Goal: Task Accomplishment & Management: Complete application form

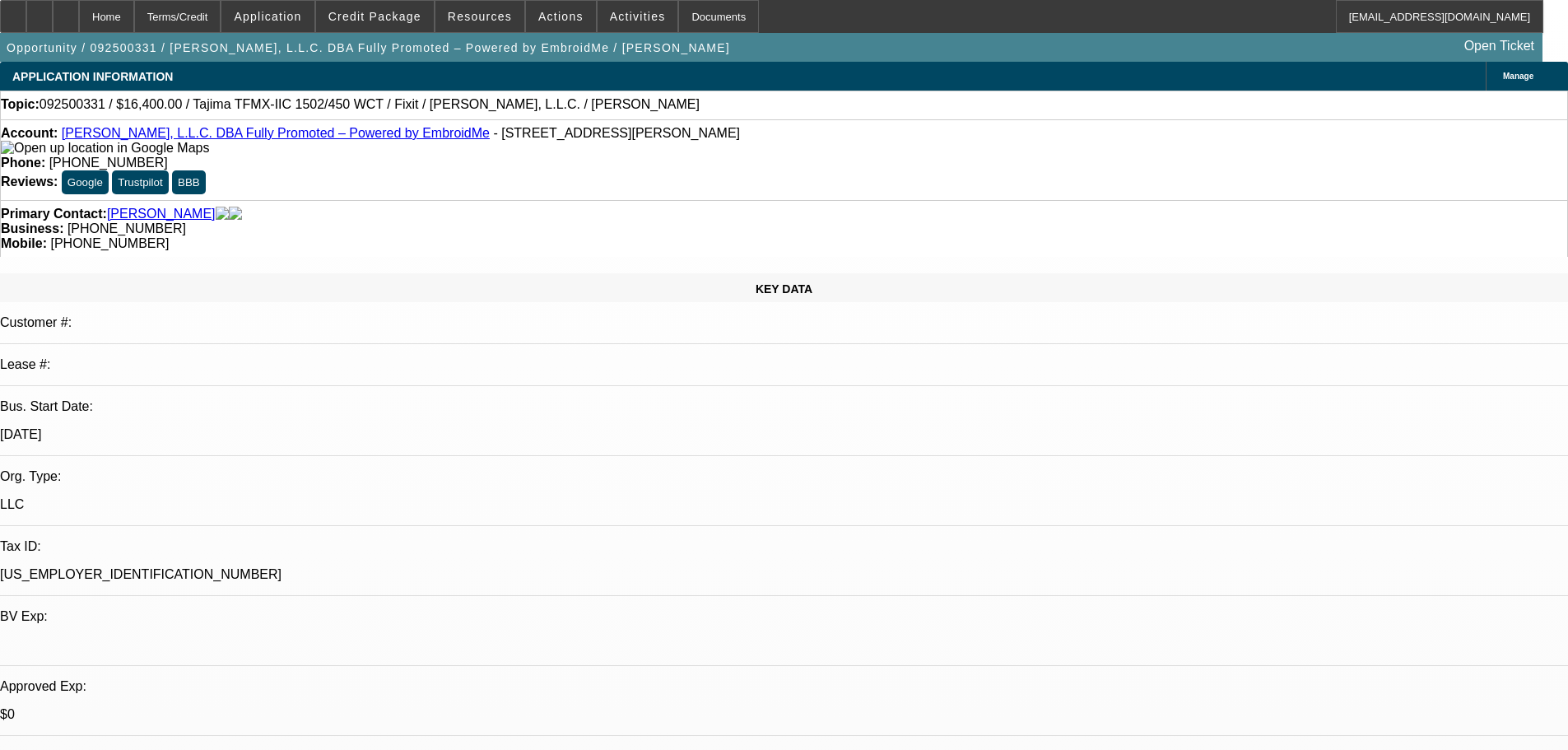
select select "0"
select select "2"
select select "0.1"
select select "4"
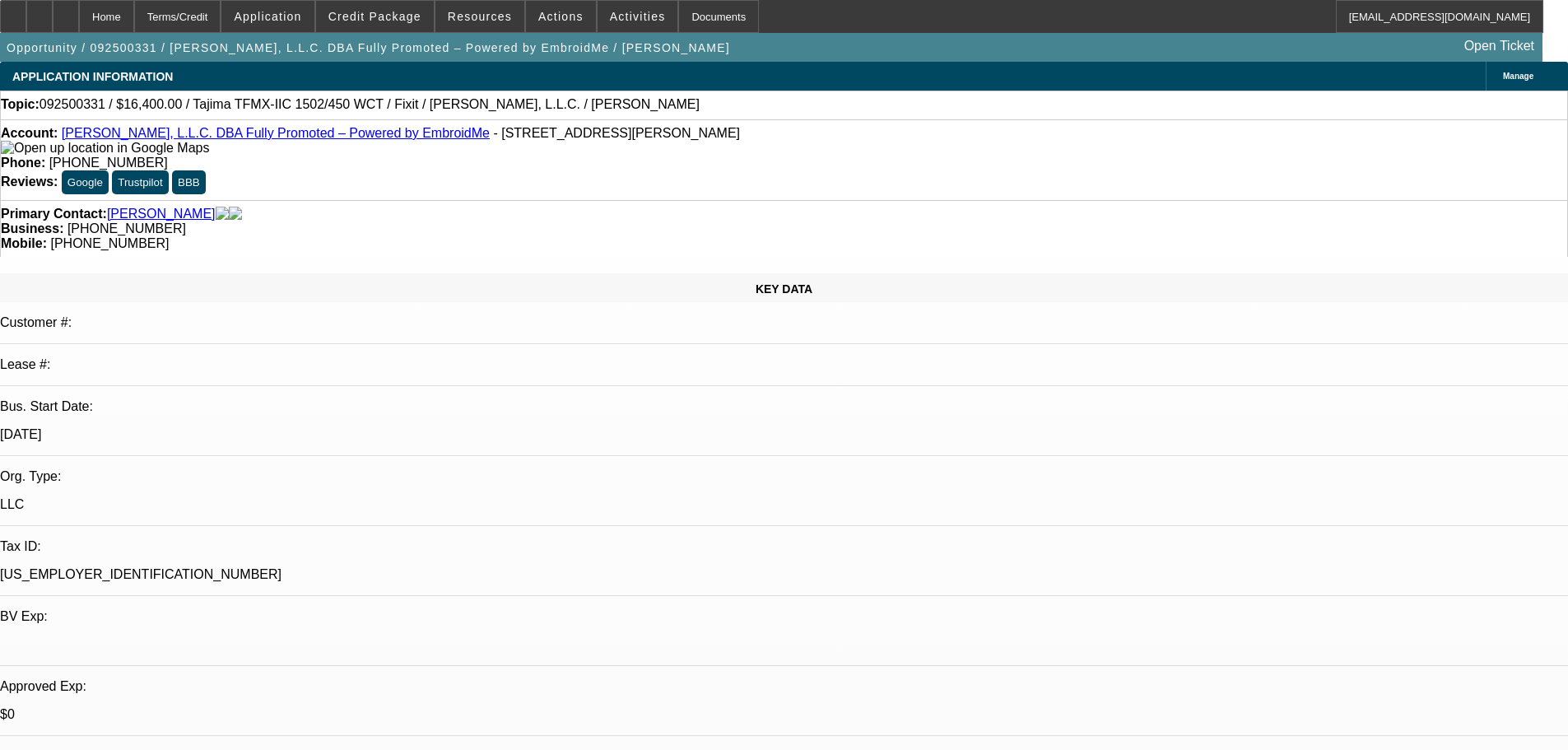
select select "0"
select select "2"
select select "0"
select select "6"
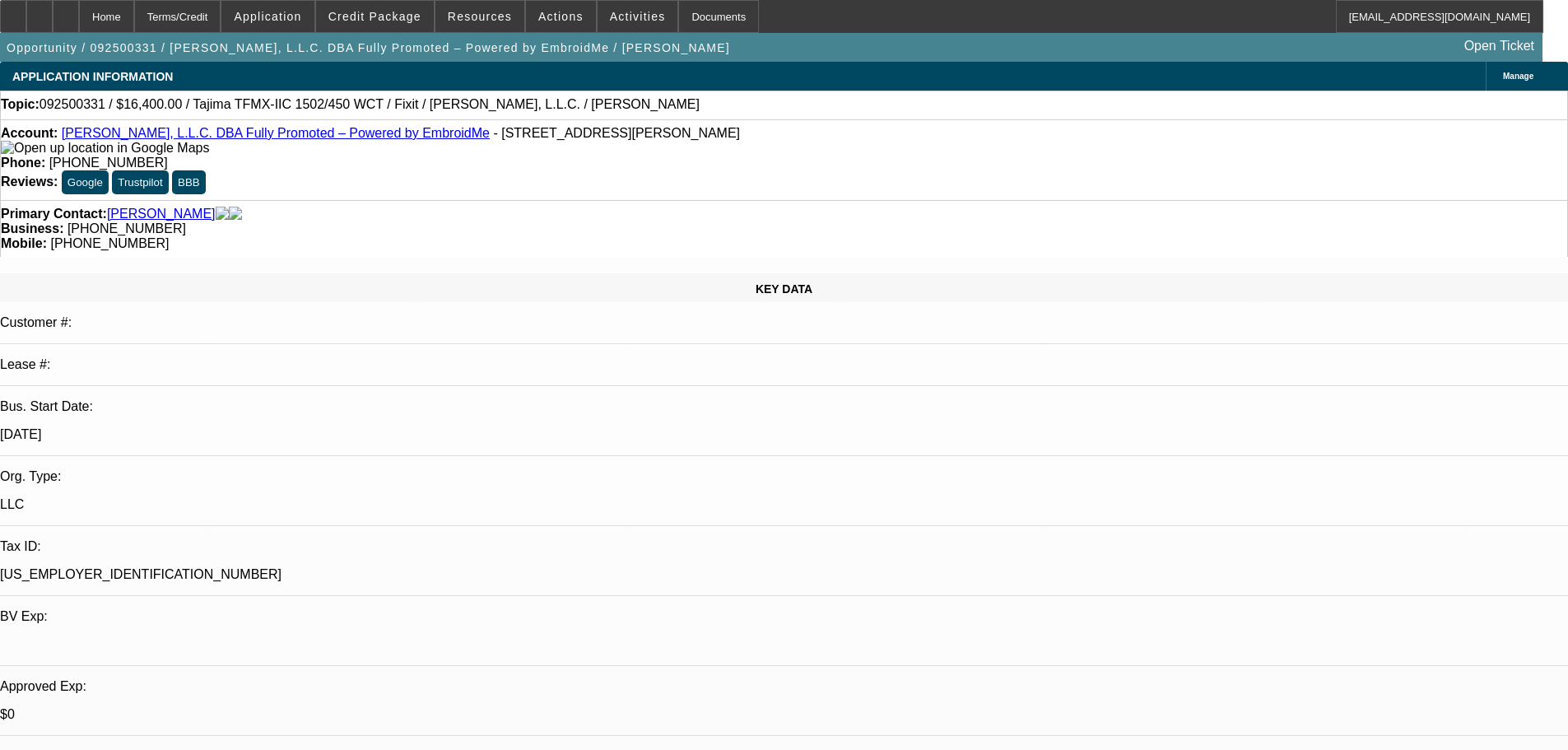
select select "0"
select select "2"
select select "0.1"
select select "4"
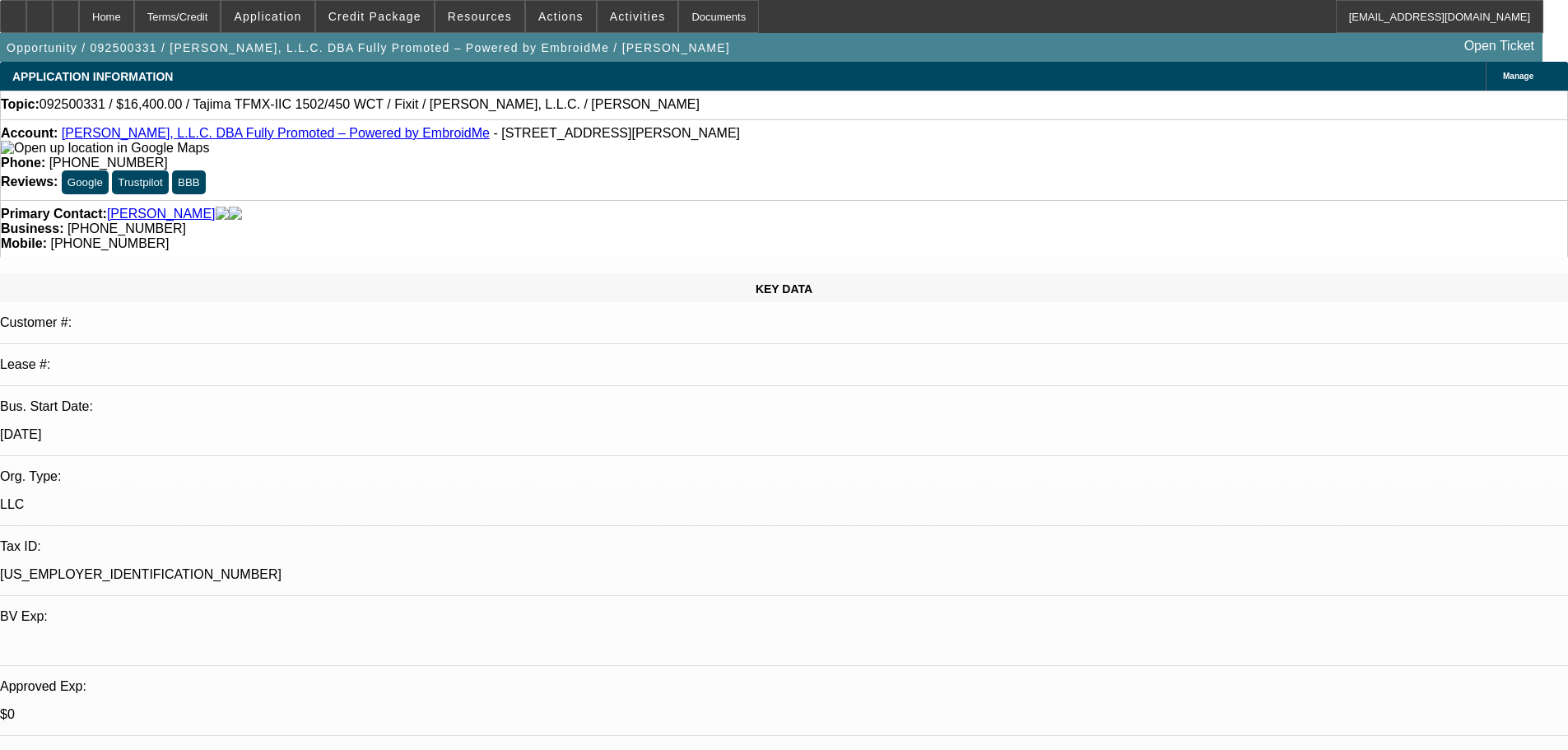
select select "0"
select select "2"
select select "0"
select select "6"
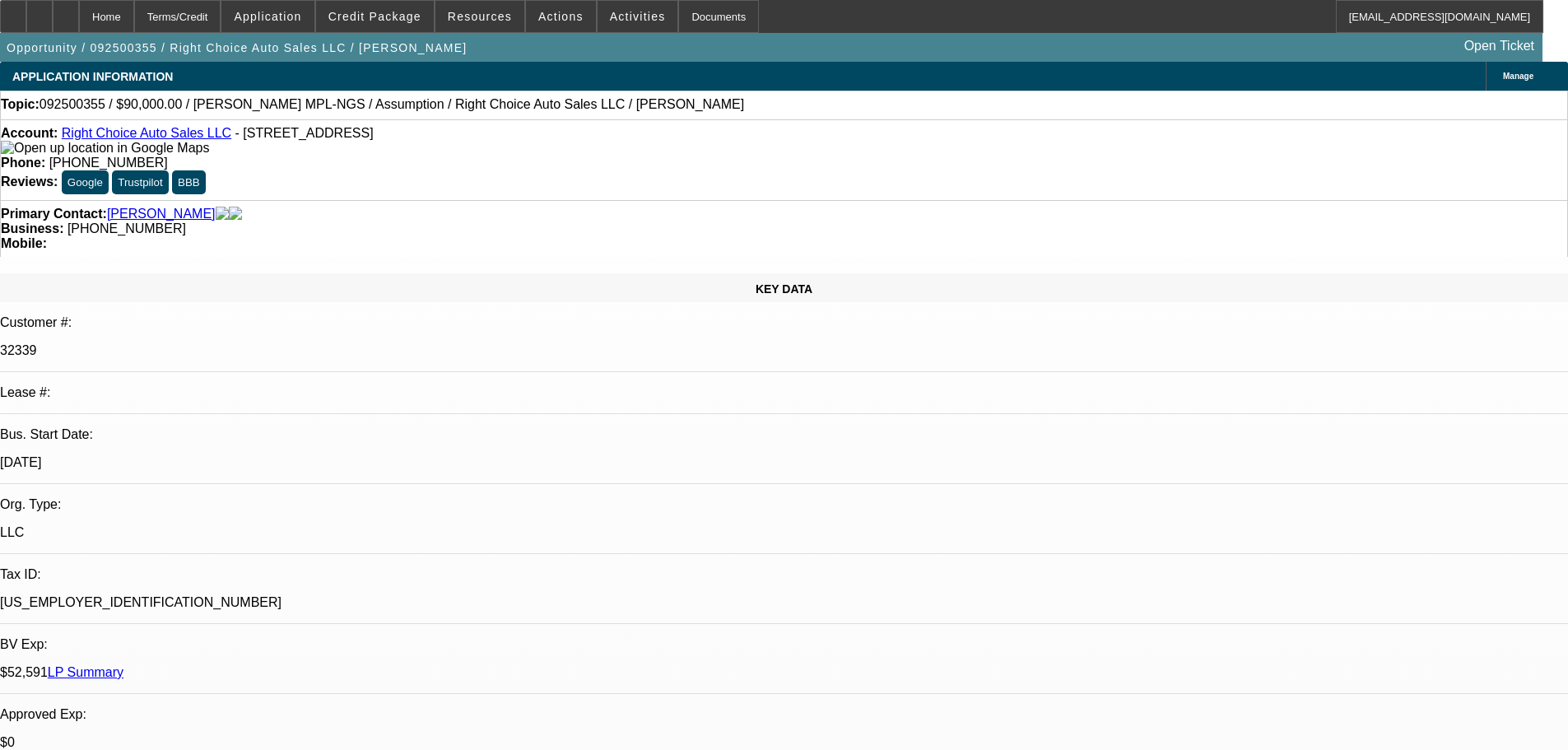
select select "0"
select select "2"
select select "0.1"
select select "2"
select select "4"
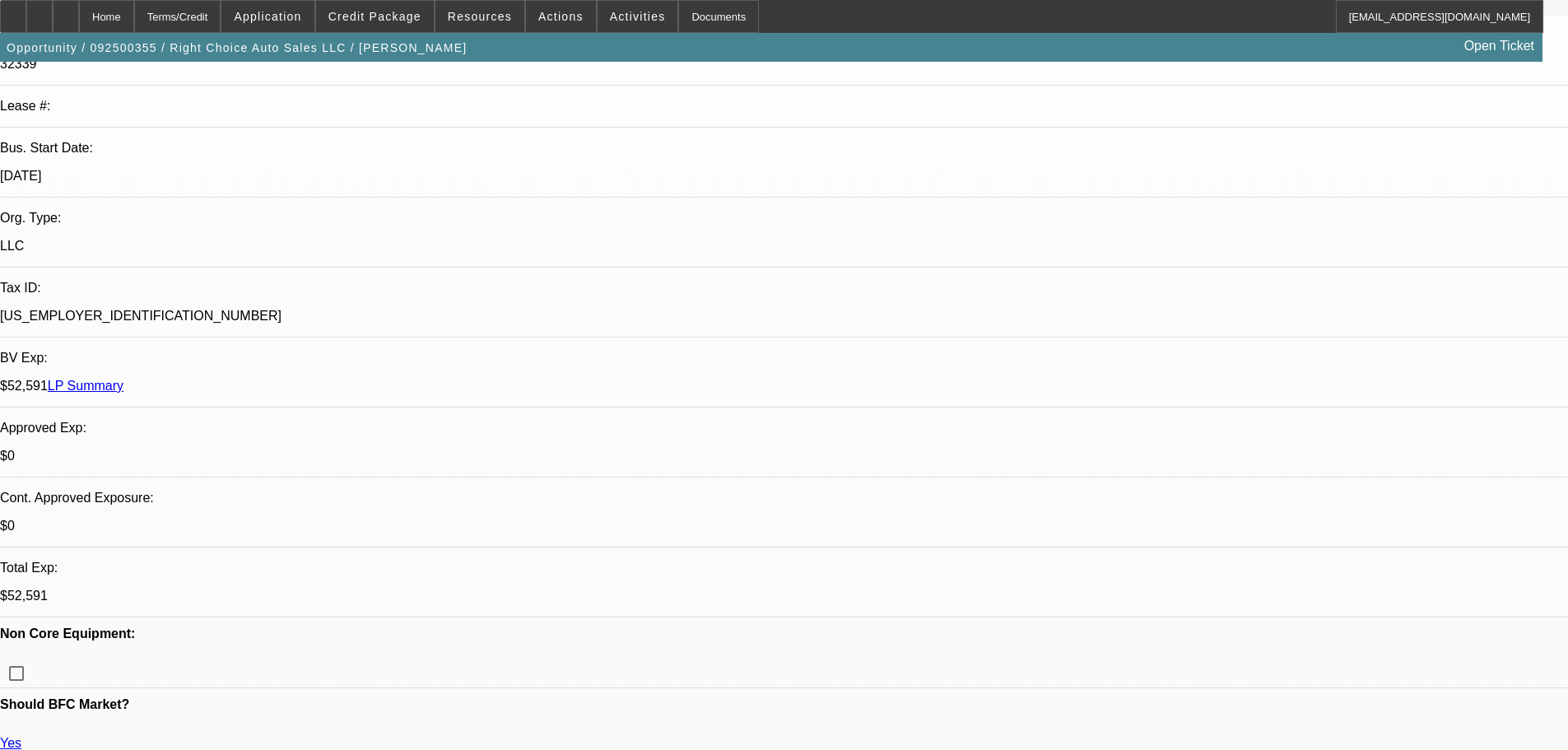
scroll to position [82, 0]
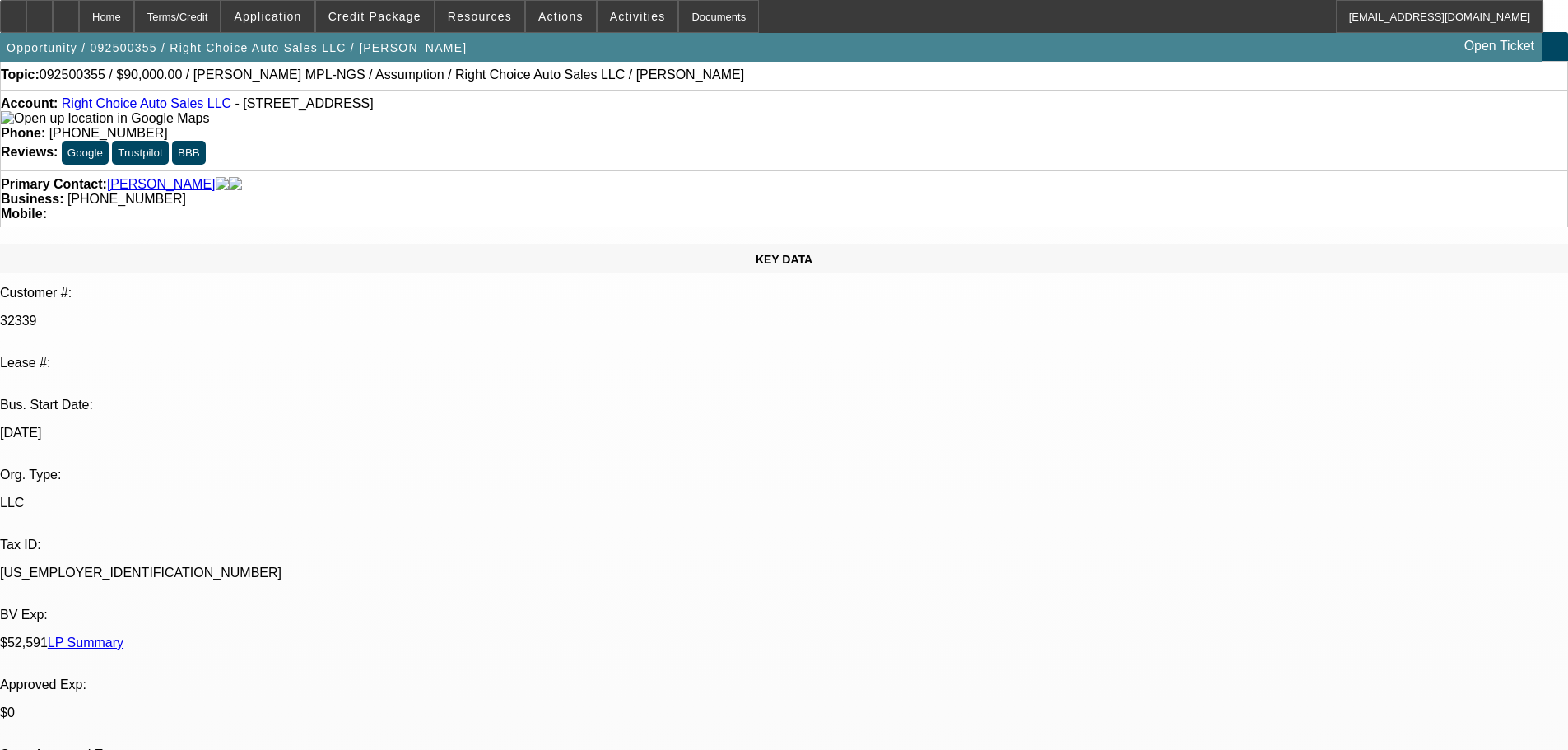
scroll to position [0, 0]
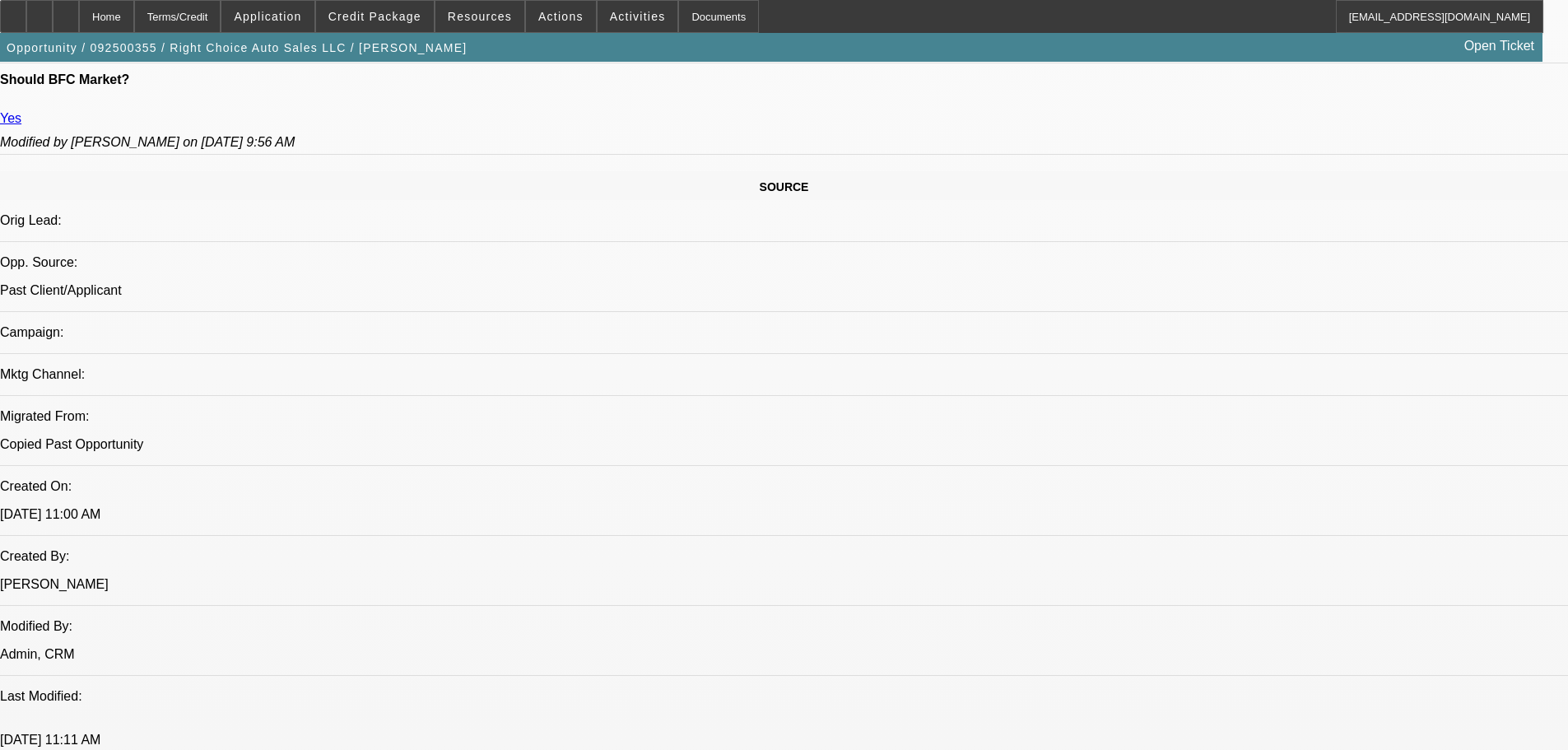
scroll to position [906, 0]
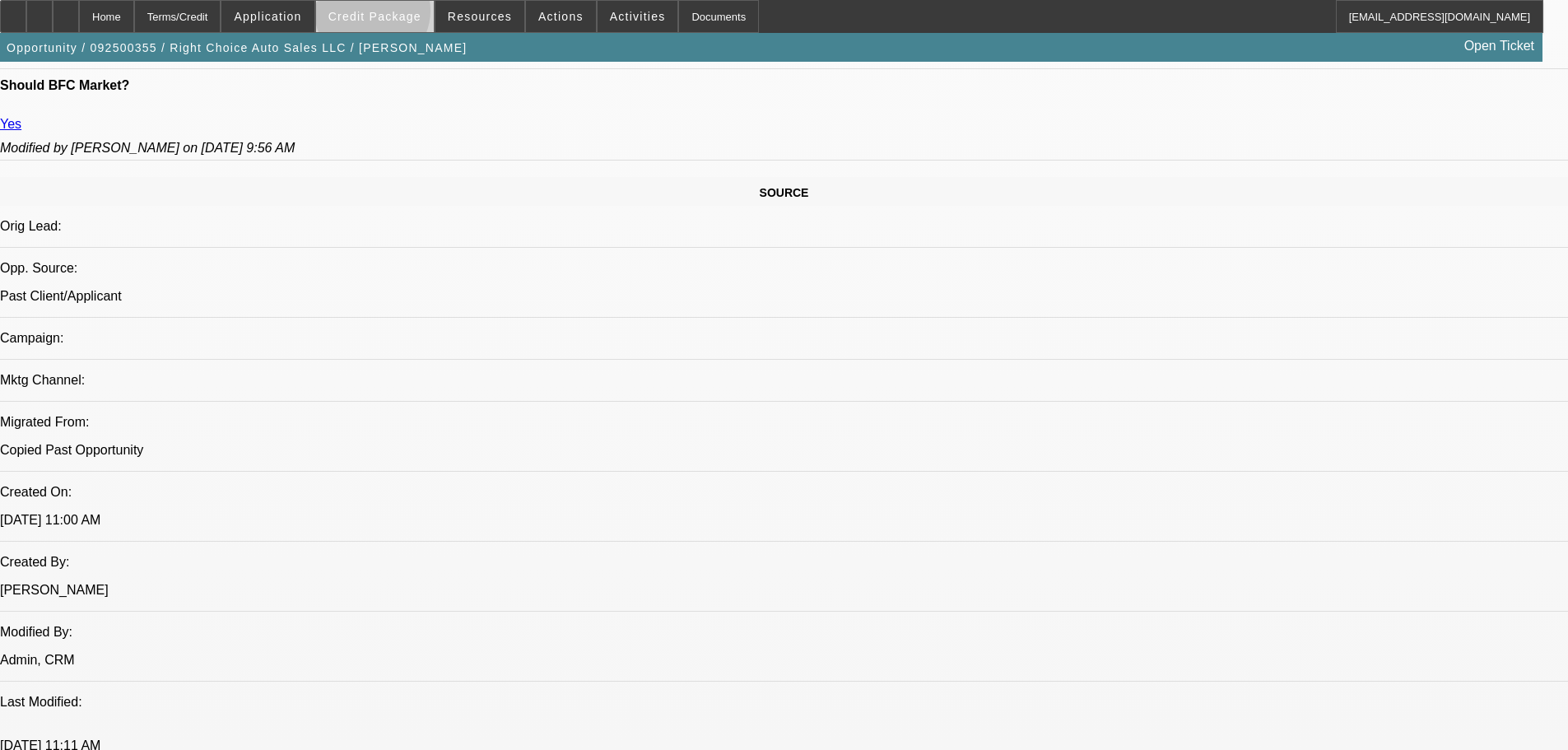
click at [399, 14] on span "Credit Package" at bounding box center [374, 16] width 93 height 13
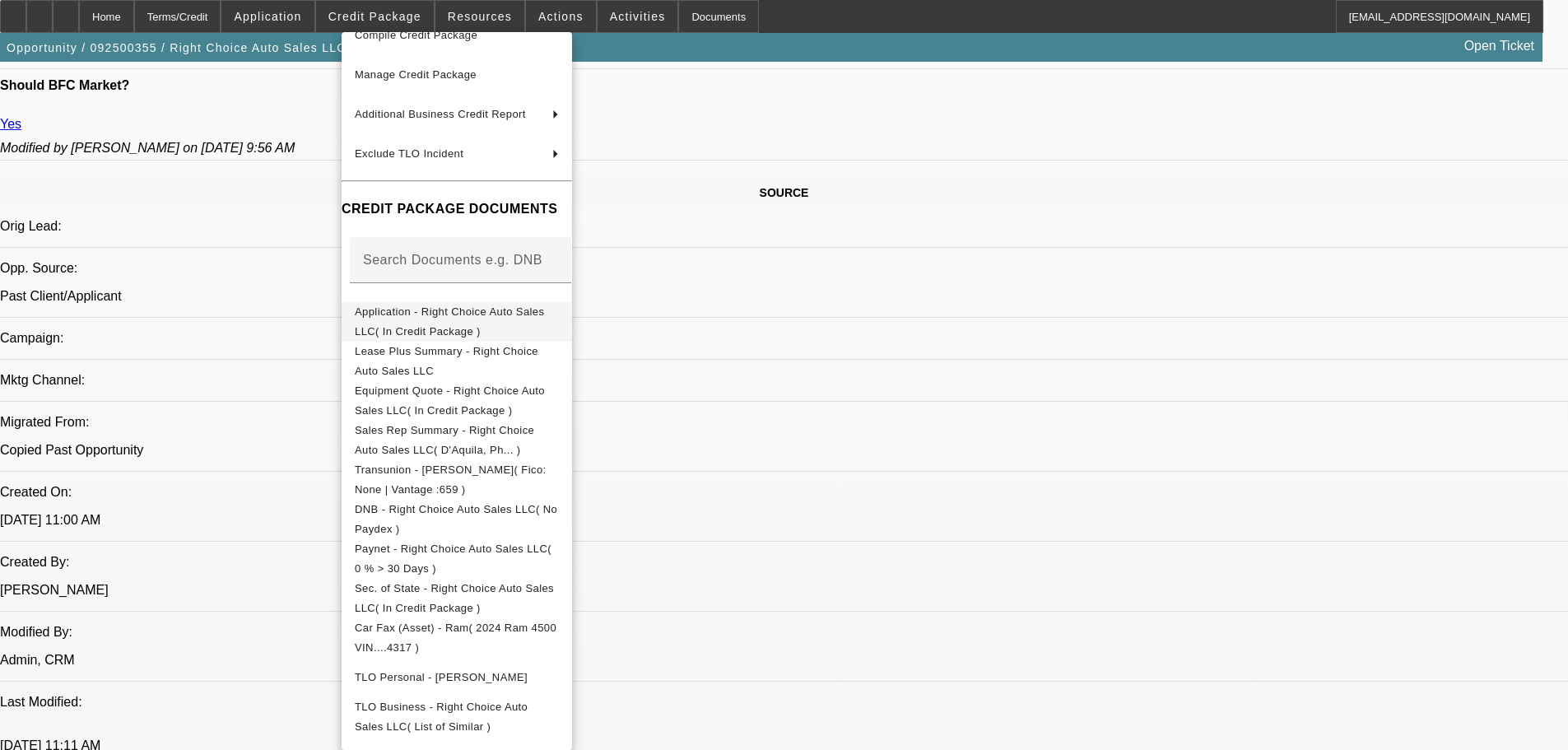
scroll to position [142, 0]
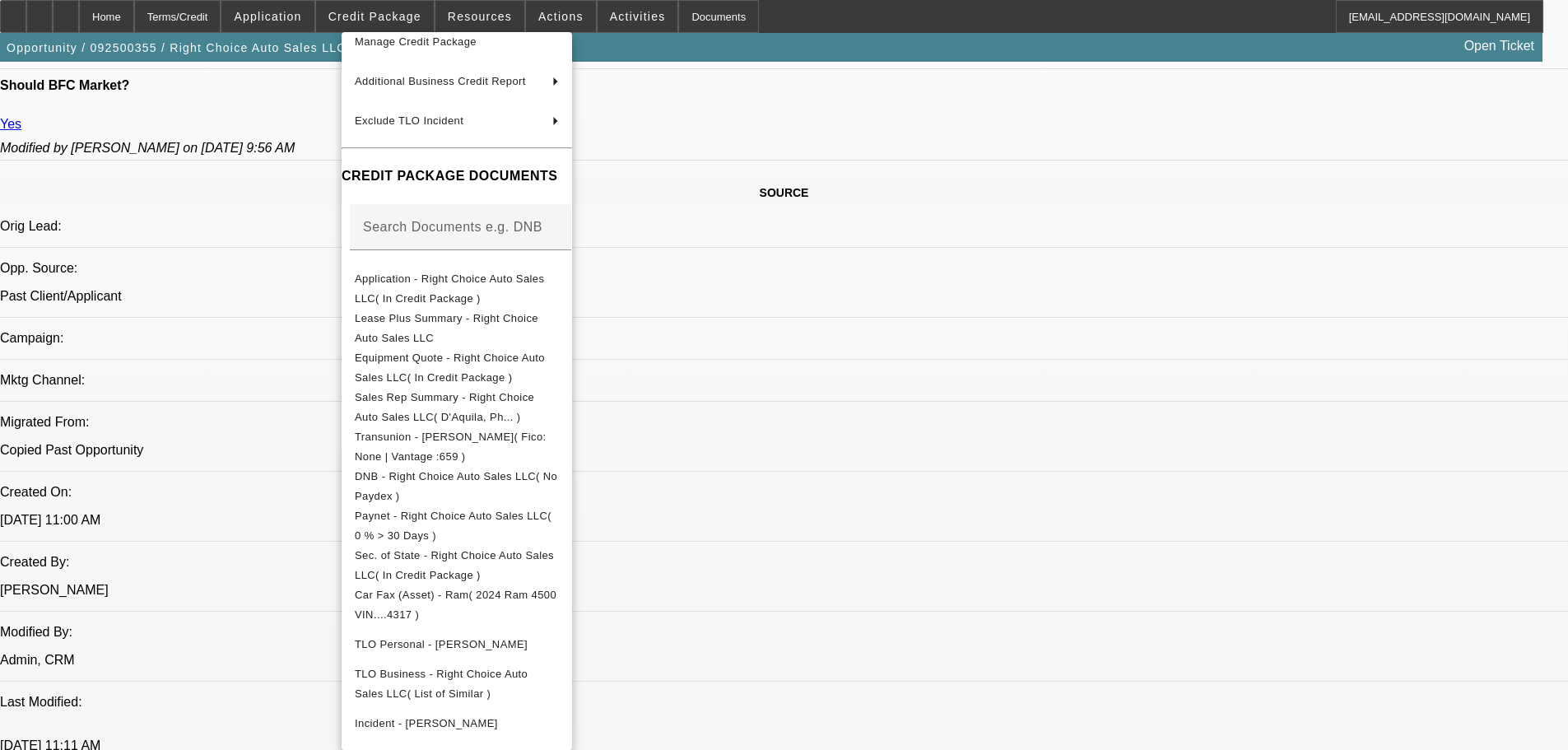
click at [1161, 648] on div at bounding box center [784, 375] width 1568 height 750
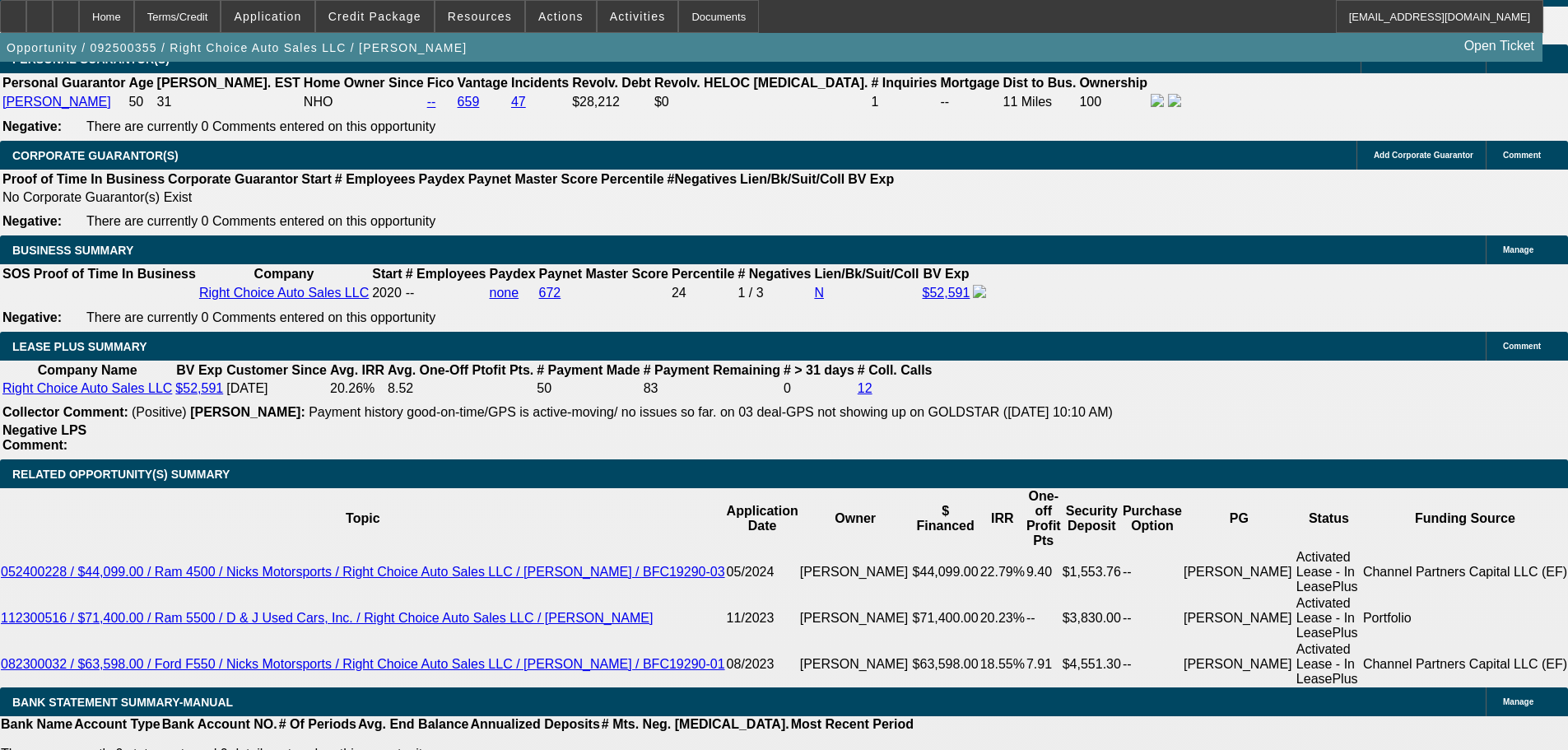
scroll to position [2872, 0]
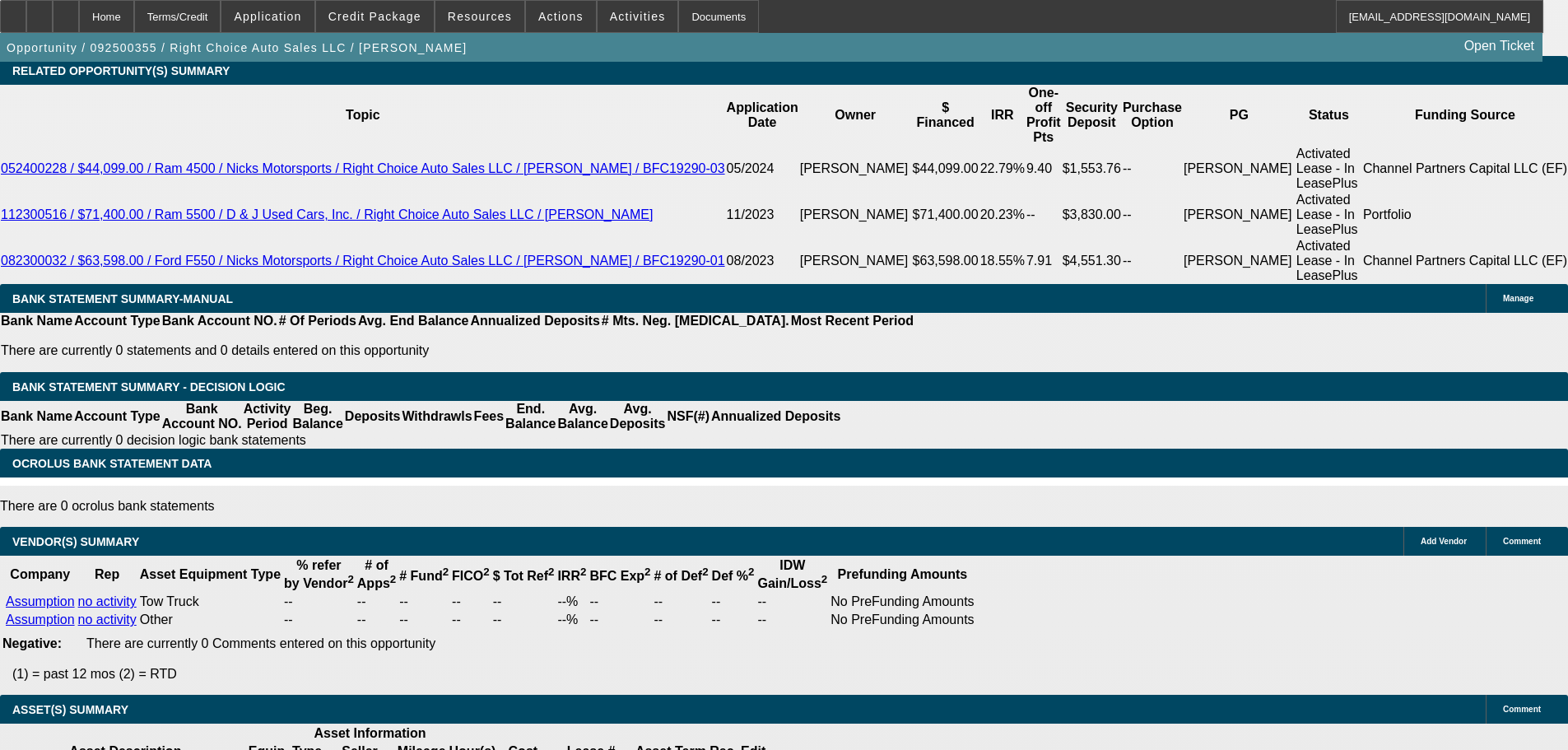
select select "6"
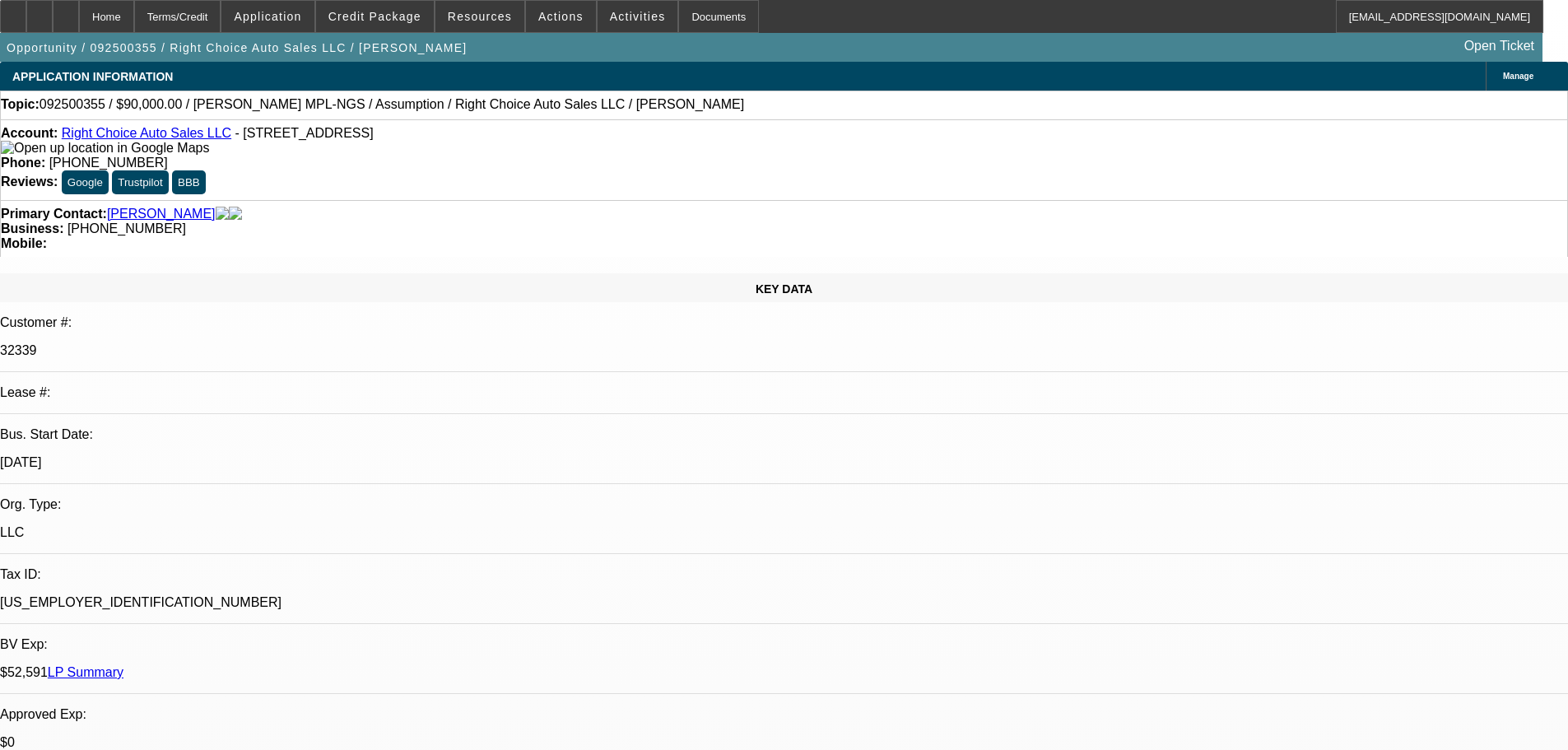
type textarea "I DONT SEE ANY BANKS IN THIS OPPTY- THX"
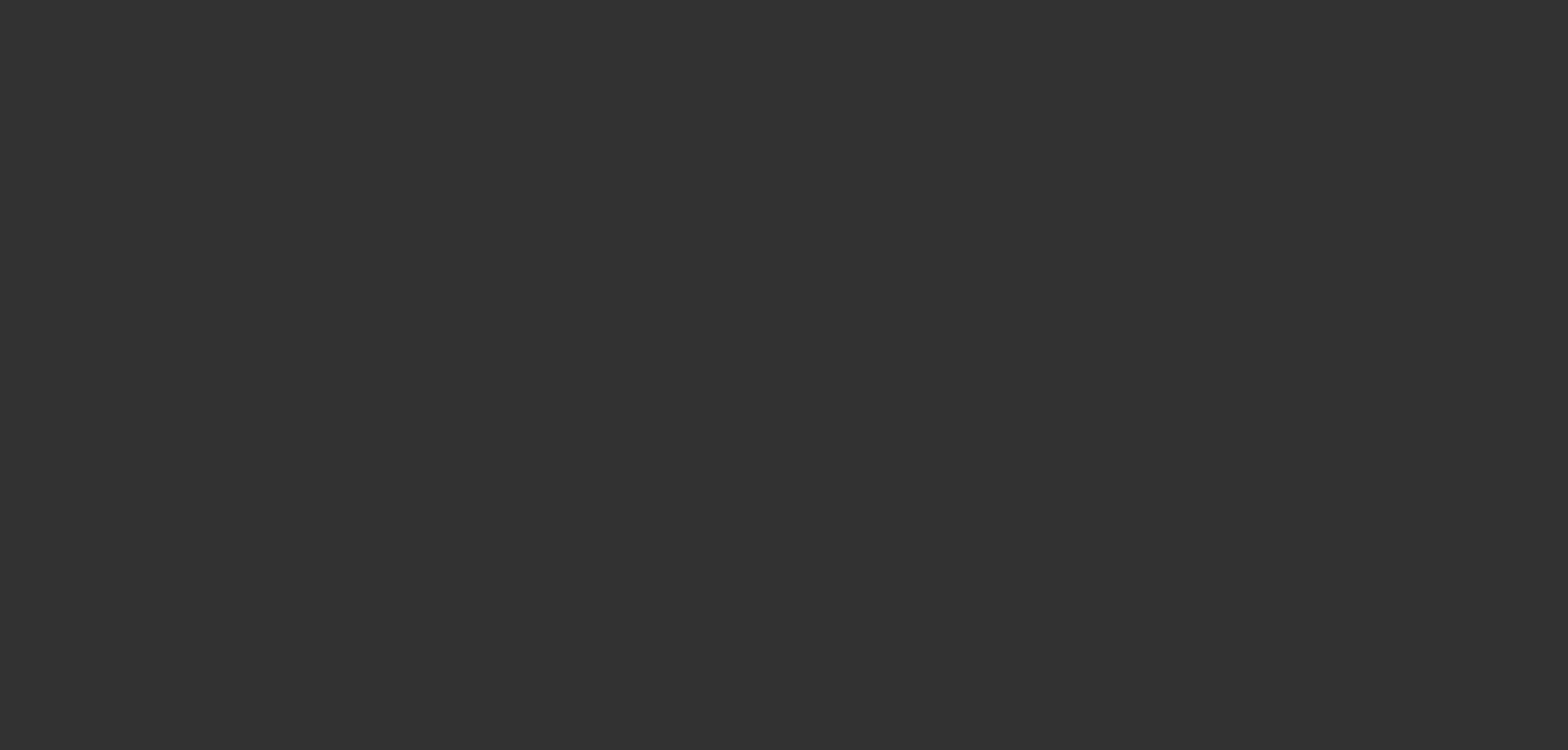
select select "0"
select select "2"
select select "0.1"
select select "4"
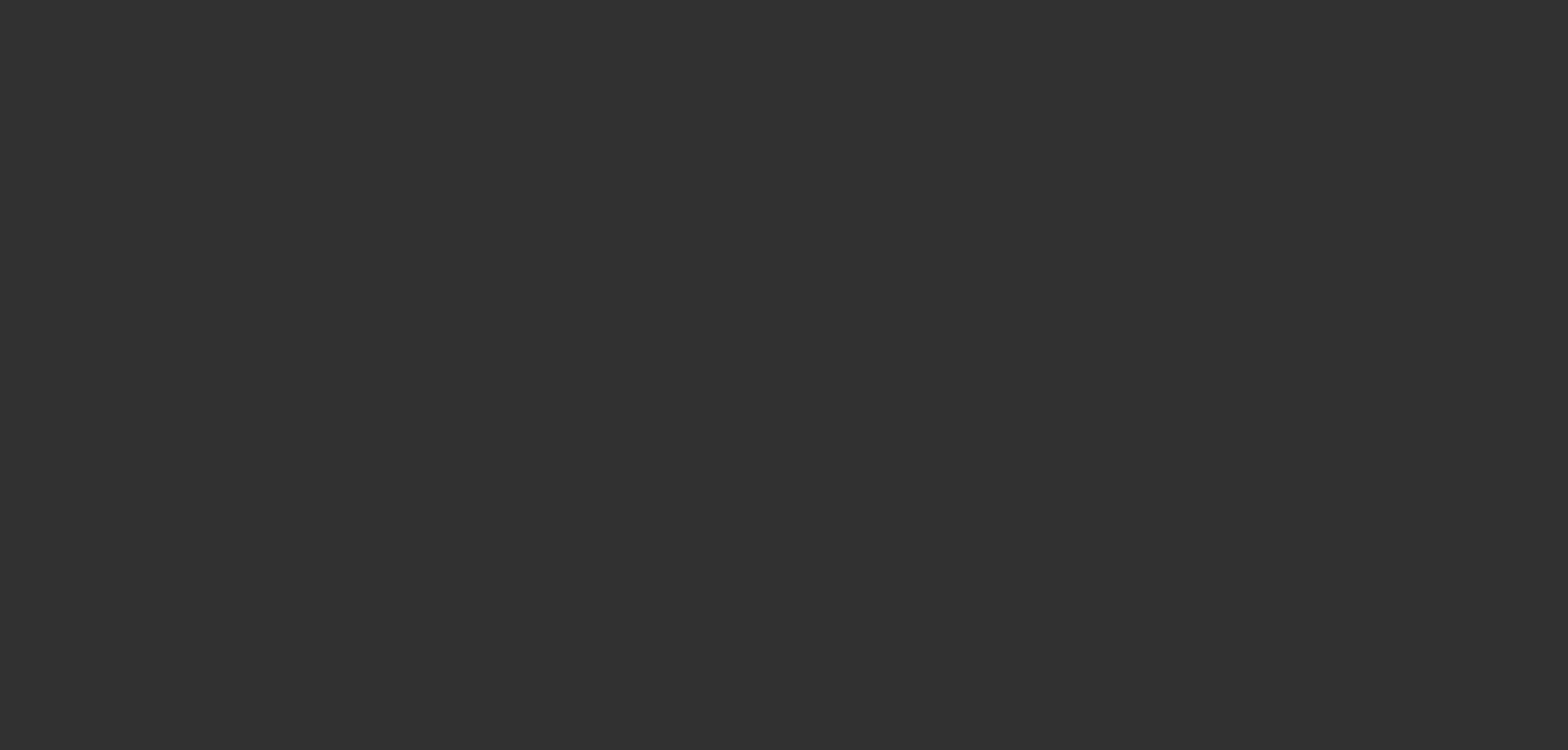
select select "0"
select select "2"
select select "0.1"
select select "4"
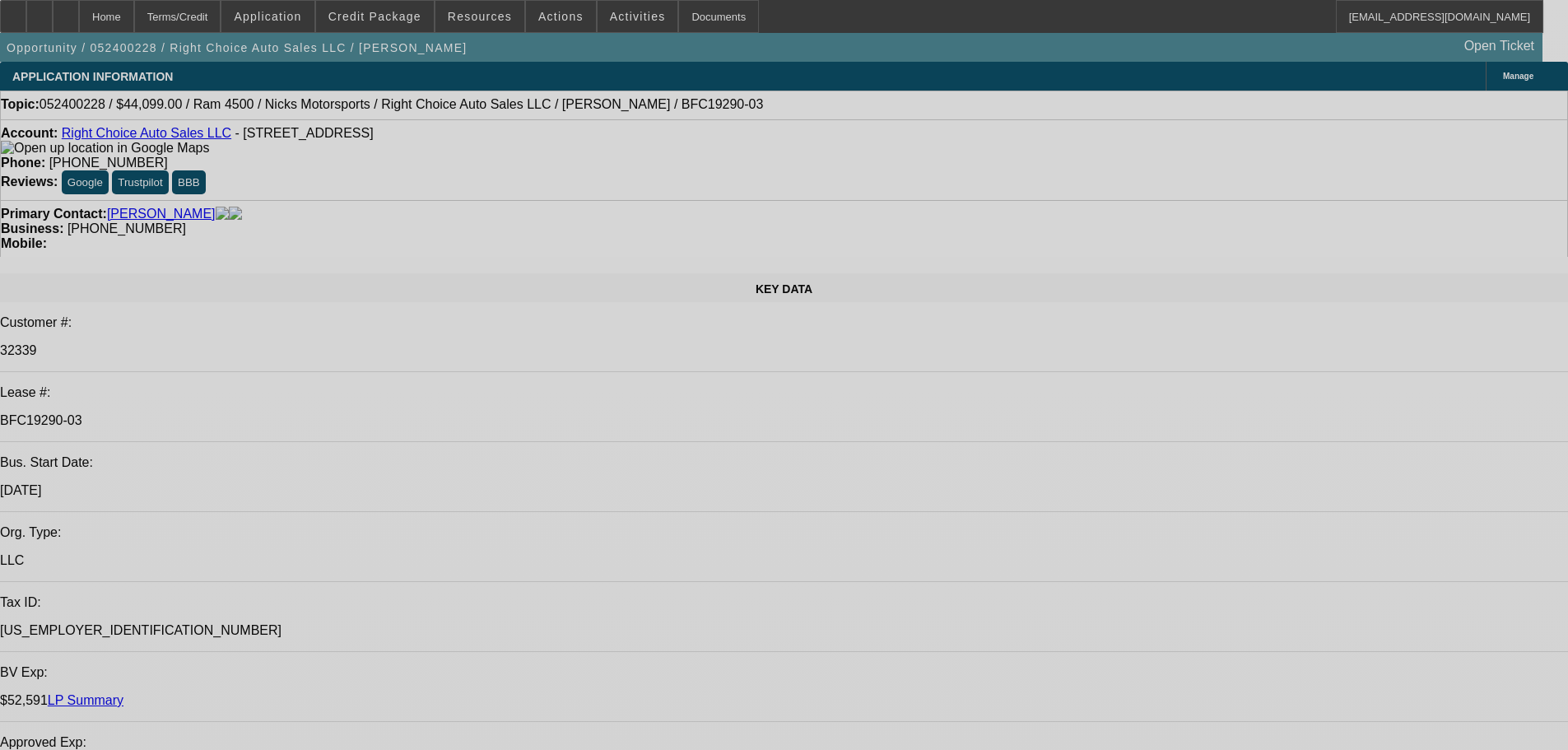
select select "0"
select select "2"
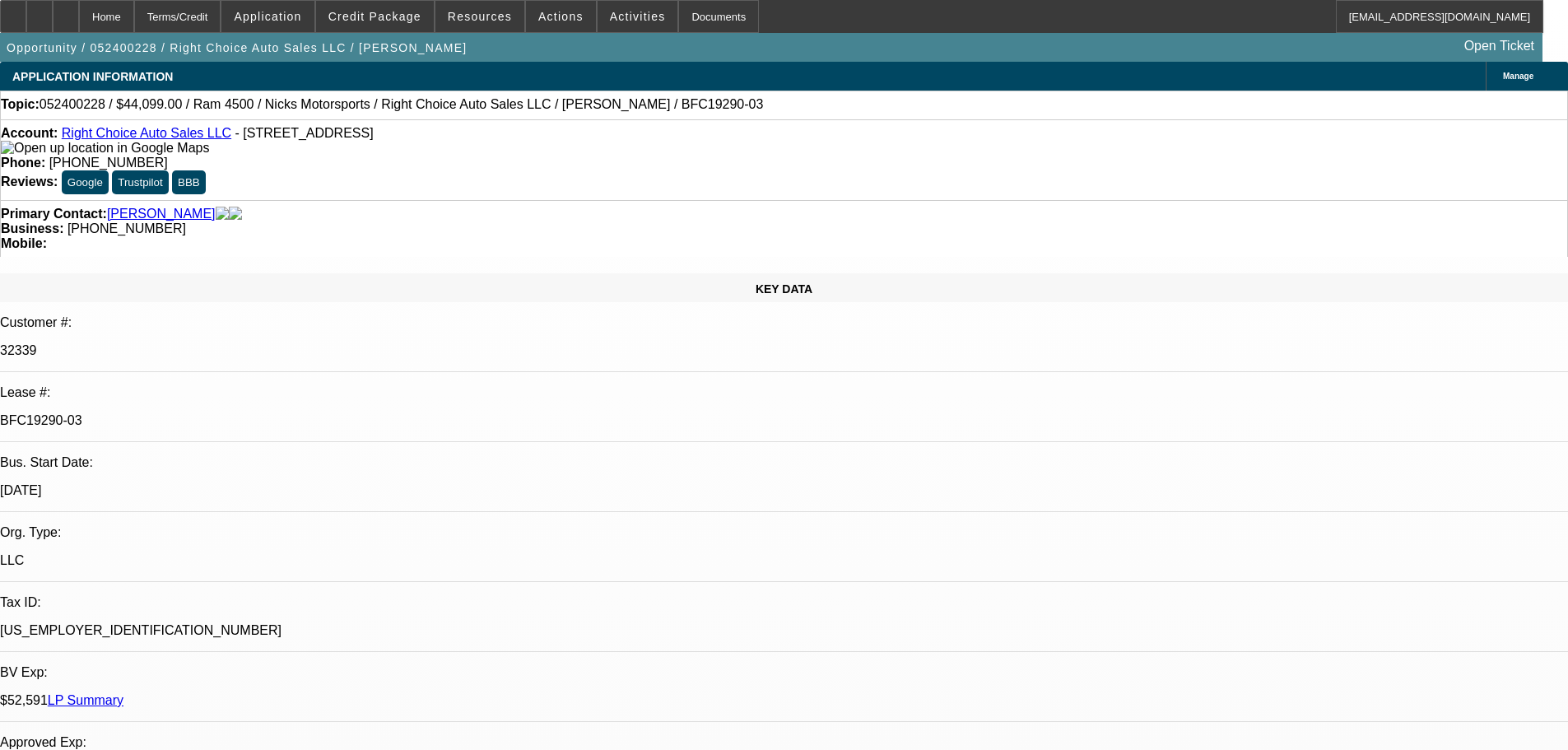
select select "0"
select select "6"
select select "0"
select select "2"
select select "0"
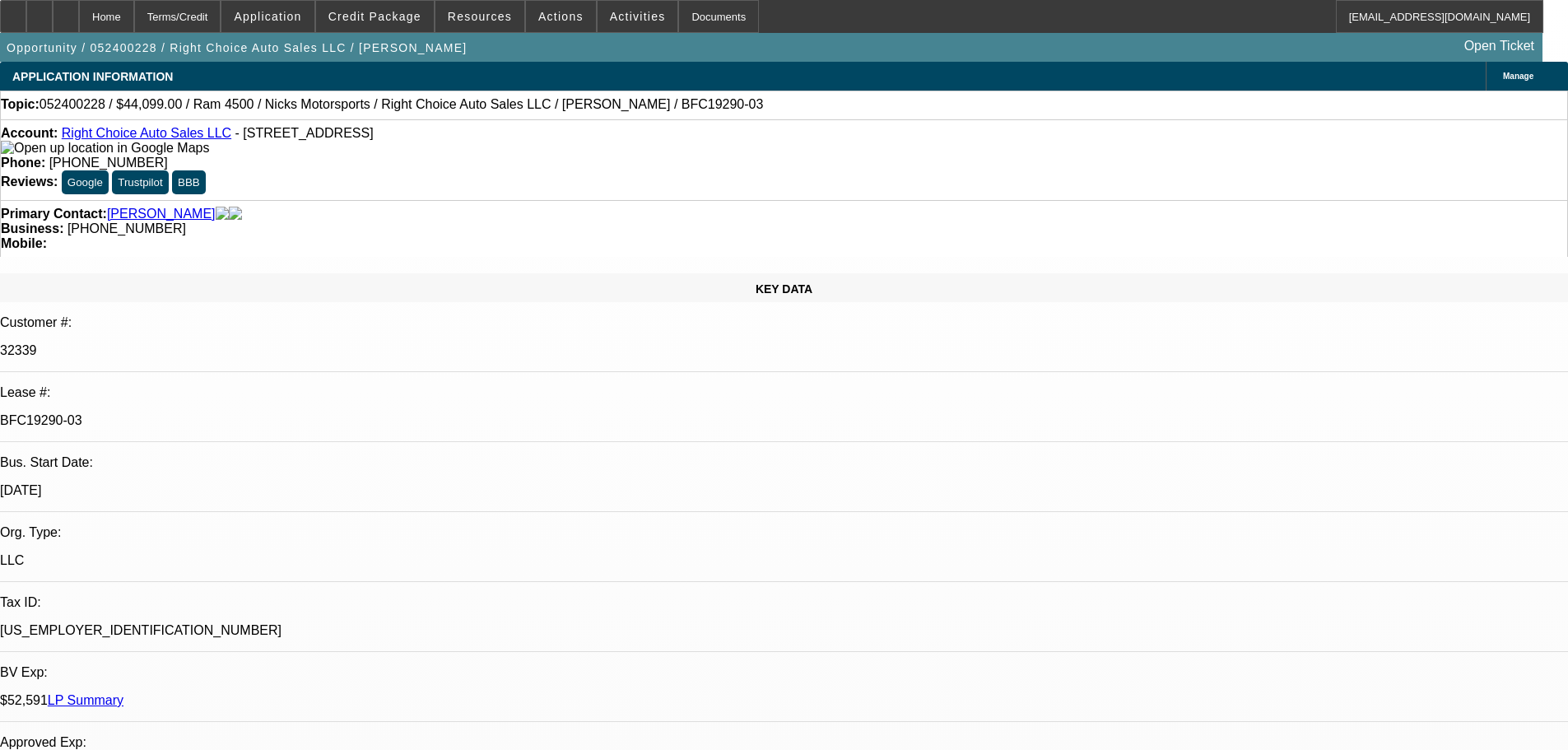
select select "6"
select select "0"
select select "2"
select select "0"
select select "6"
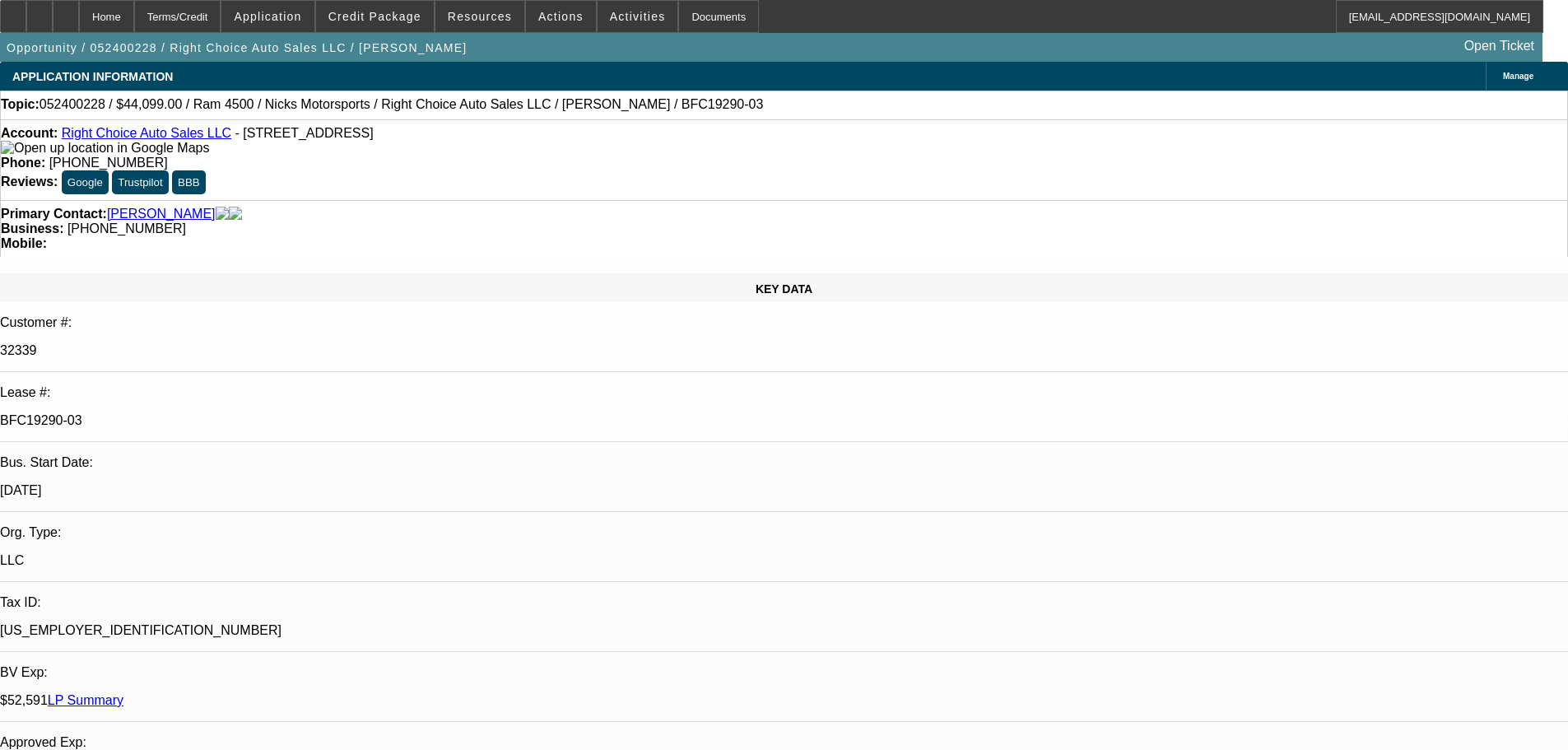
select select "0.1"
select select "2"
select select "0"
select select "6"
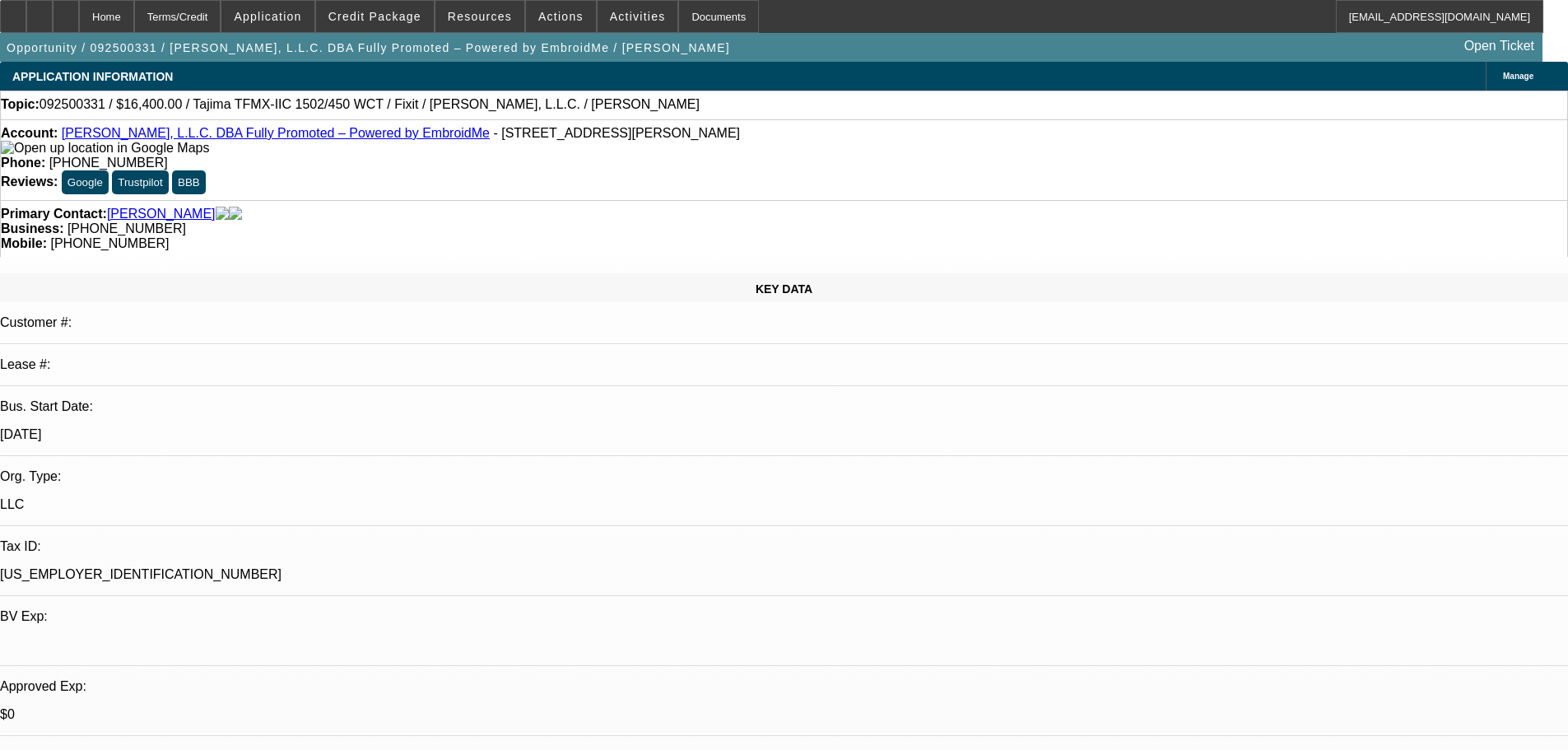
select select "0"
select select "2"
select select "0.1"
select select "4"
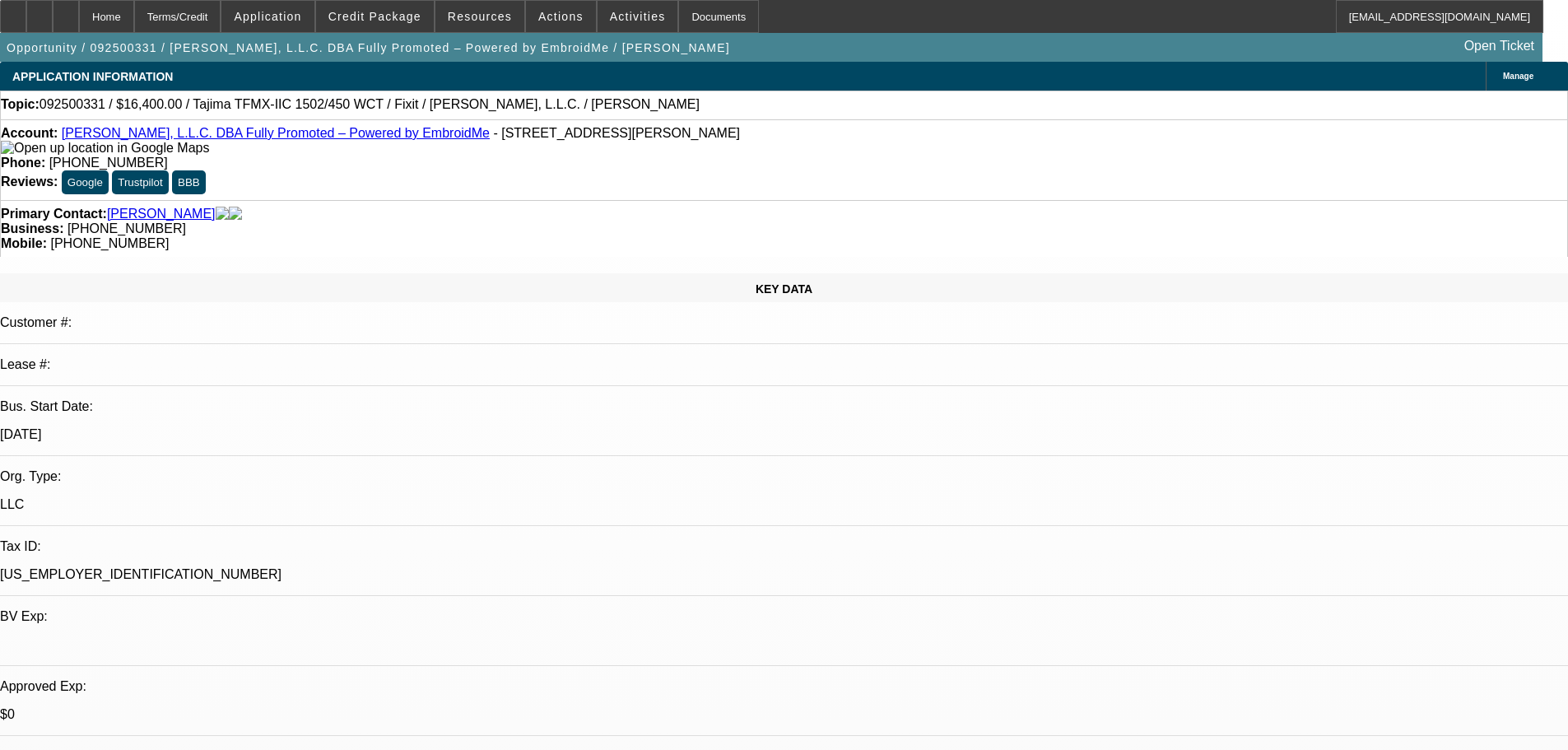
select select "0"
select select "2"
select select "0"
select select "6"
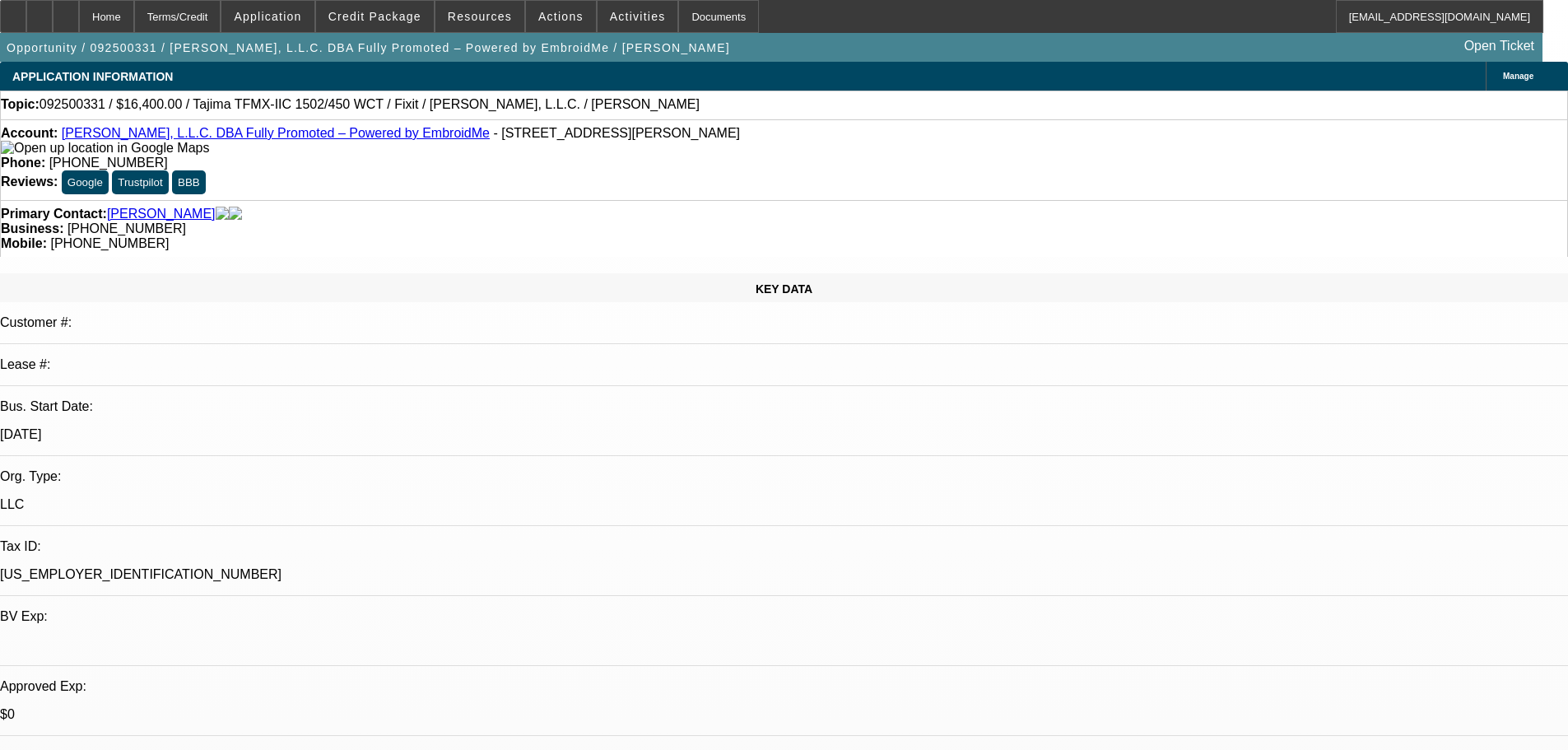
select select "0"
select select "2"
select select "0.1"
select select "4"
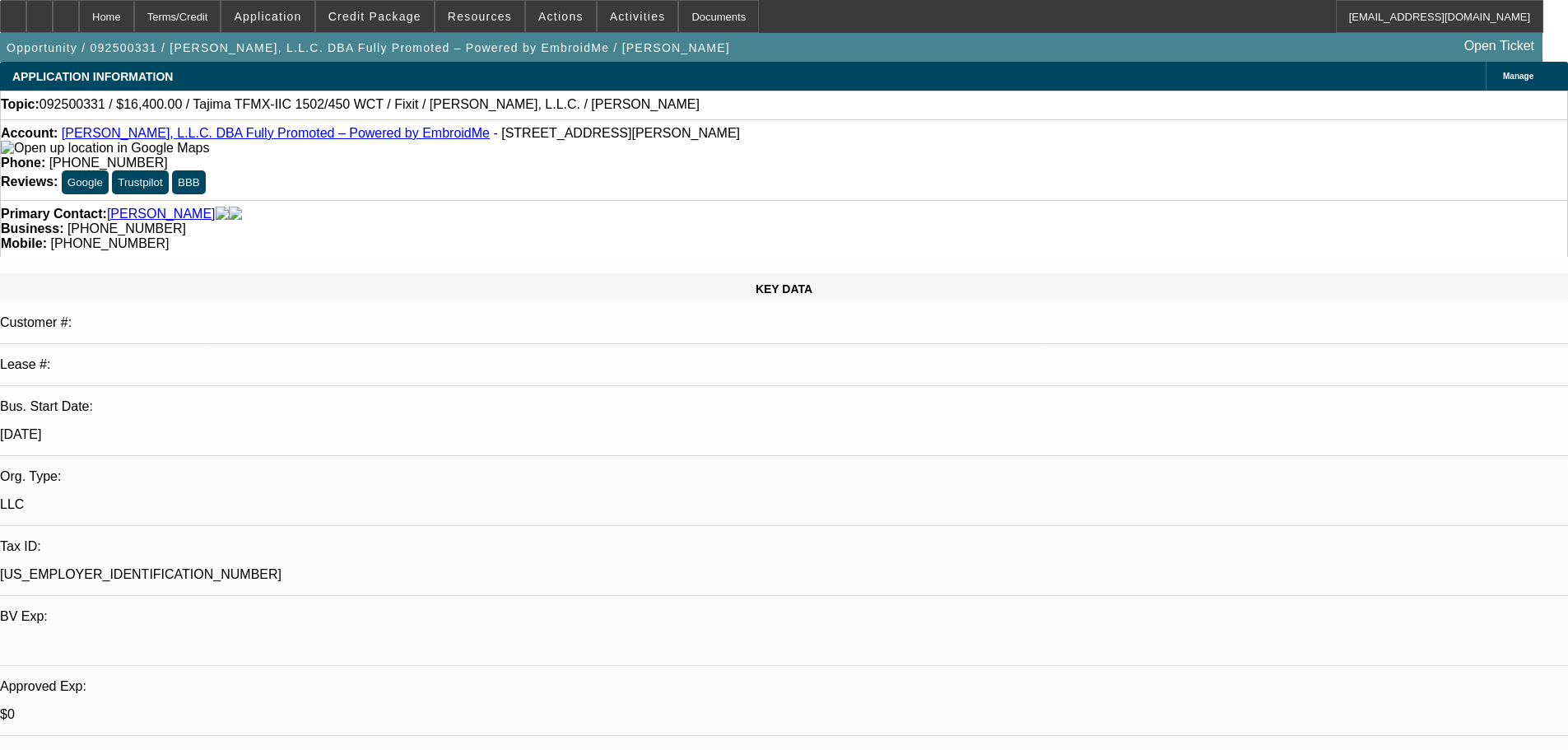
select select "0"
select select "2"
select select "0"
select select "6"
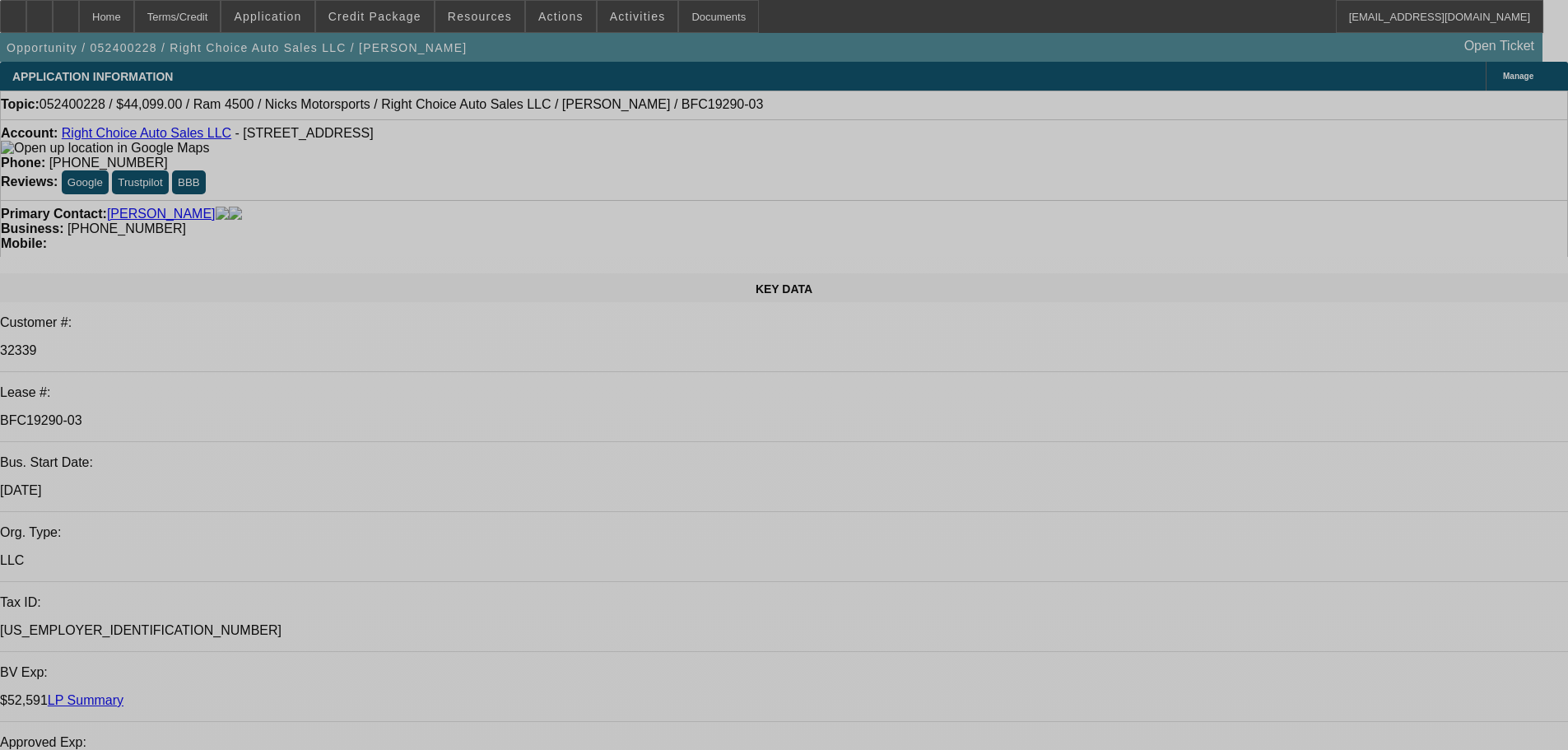
select select "0"
select select "2"
select select "0"
select select "6"
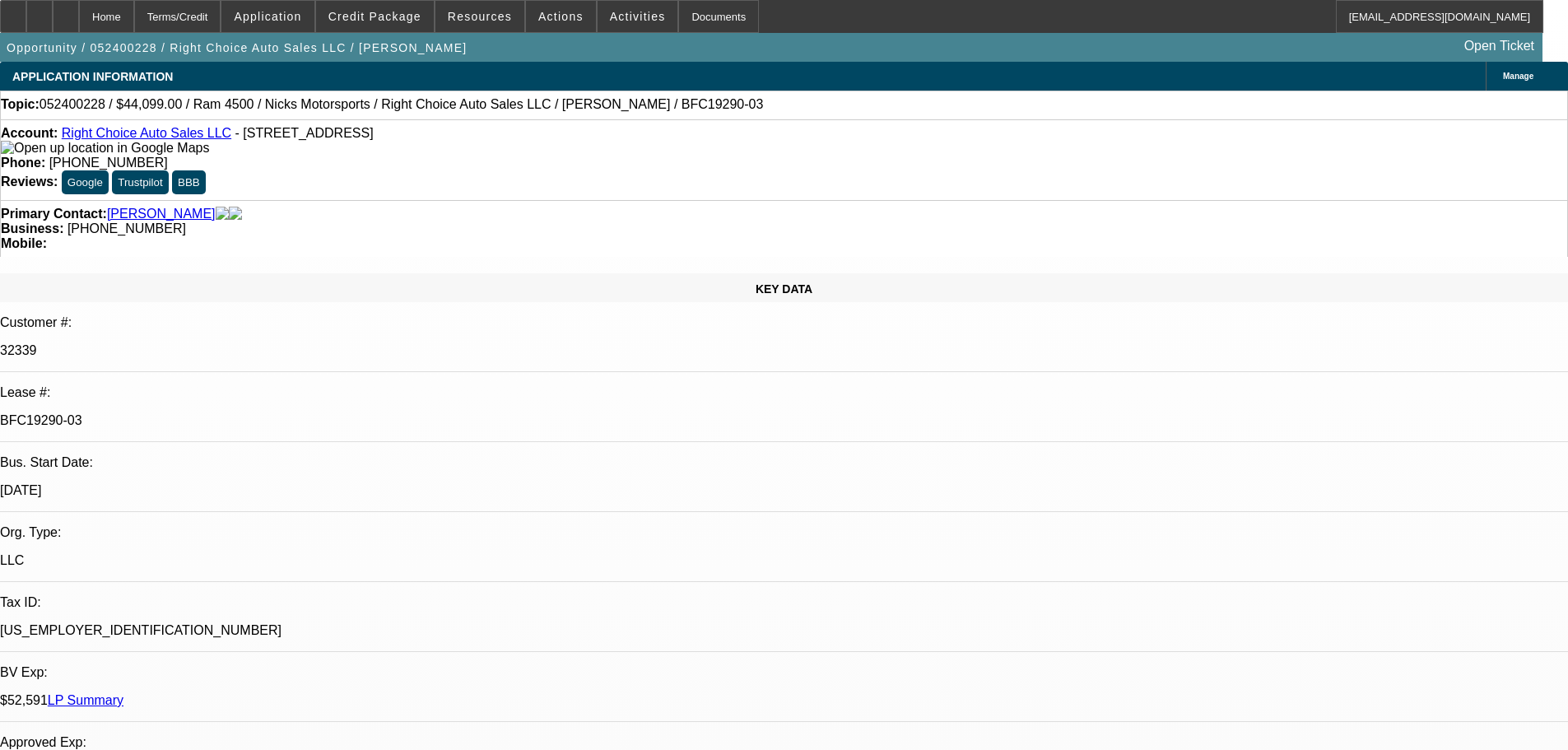
select select "0"
select select "2"
select select "0"
select select "6"
select select "0"
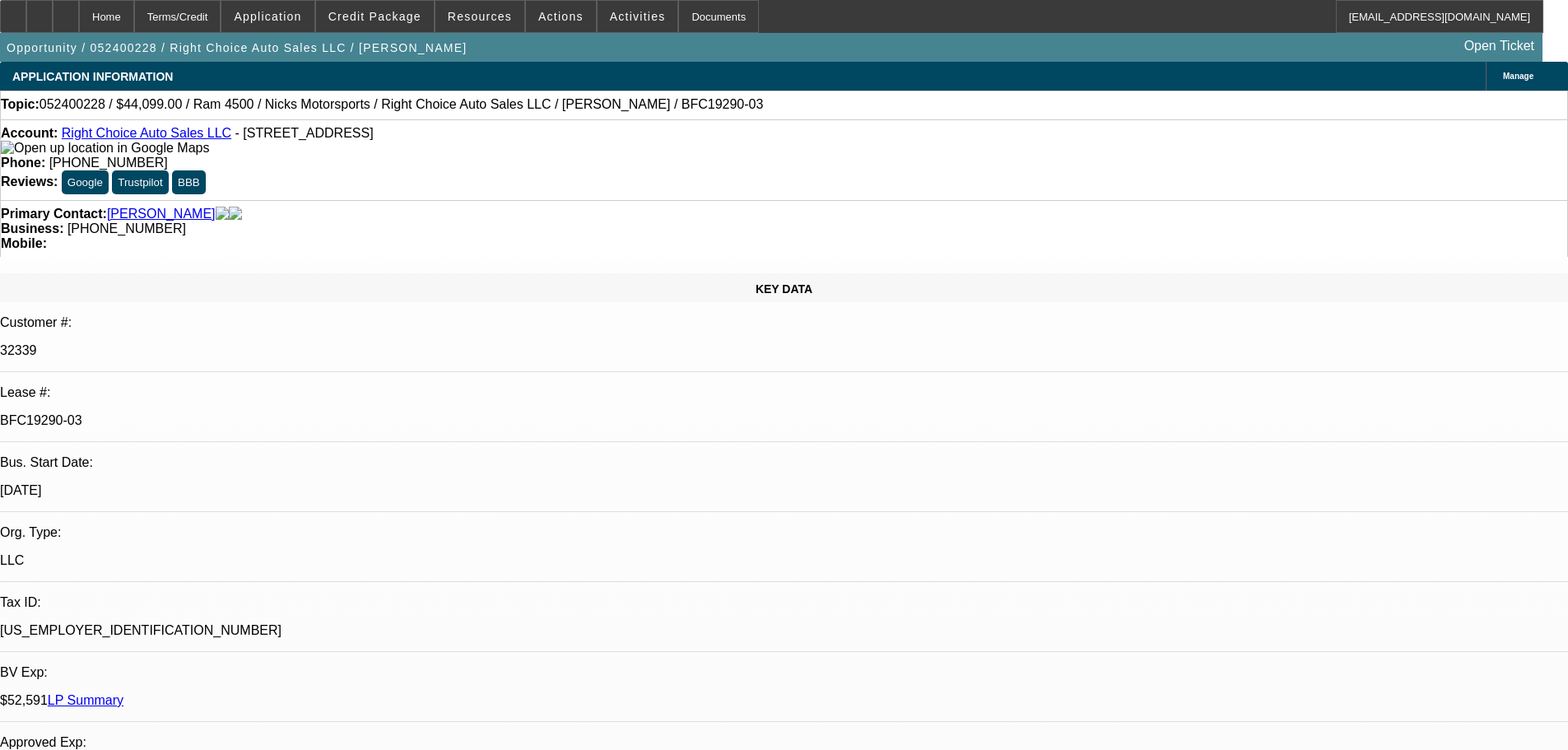
select select "2"
select select "0"
select select "6"
select select "0.1"
select select "2"
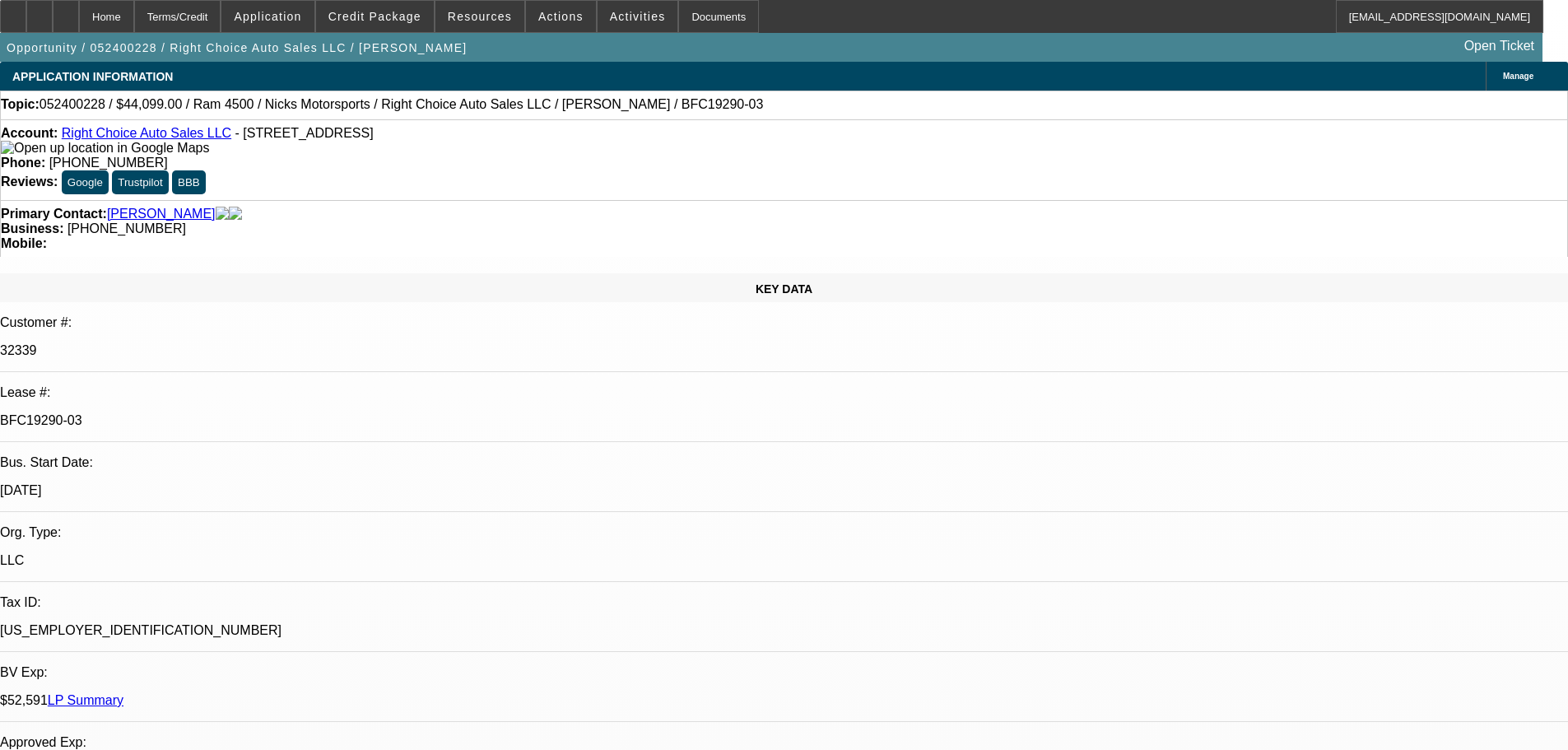
select select "2"
select select "0"
select select "6"
click at [484, 20] on span "Resources" at bounding box center [480, 16] width 65 height 13
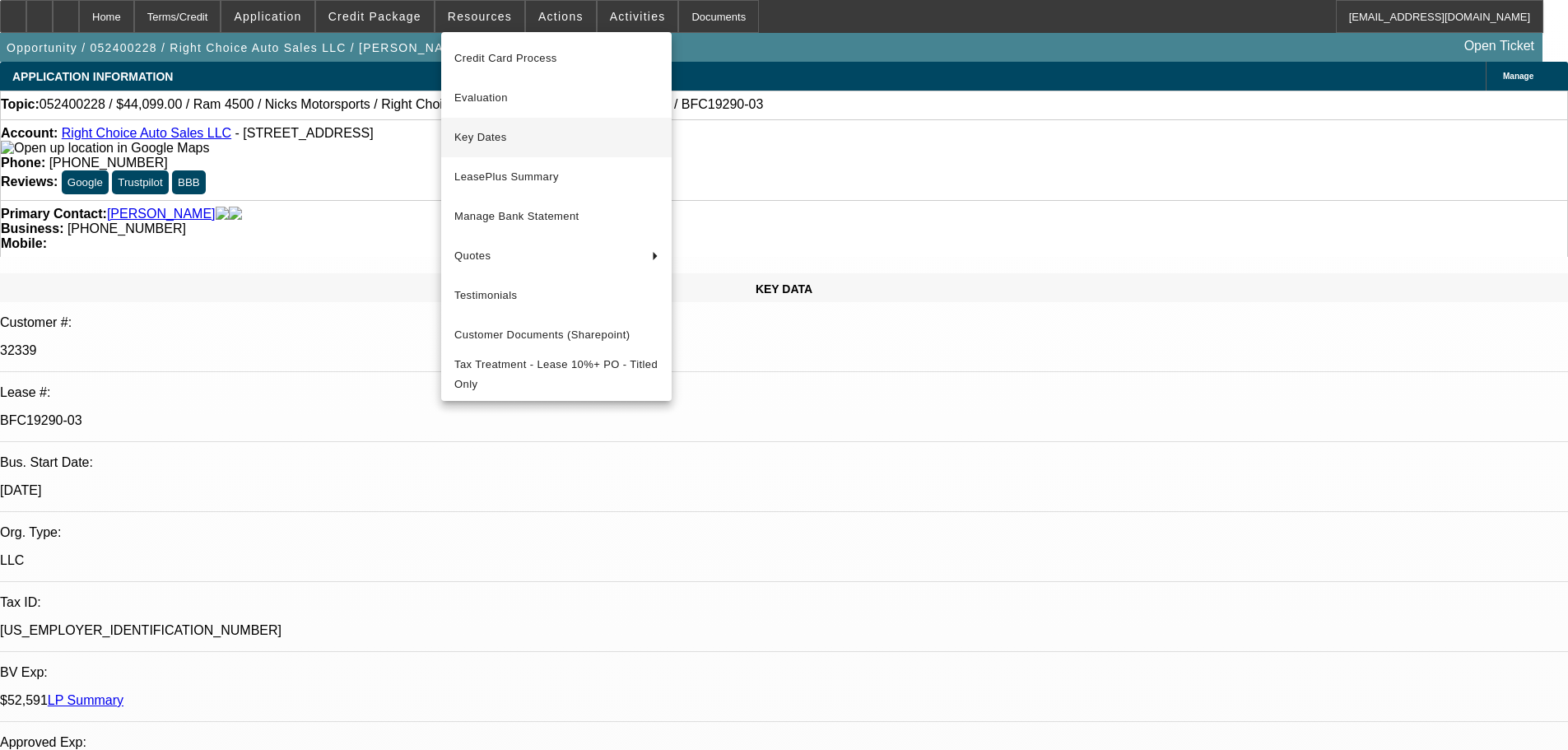
click at [467, 134] on span "Key Dates" at bounding box center [556, 137] width 204 height 20
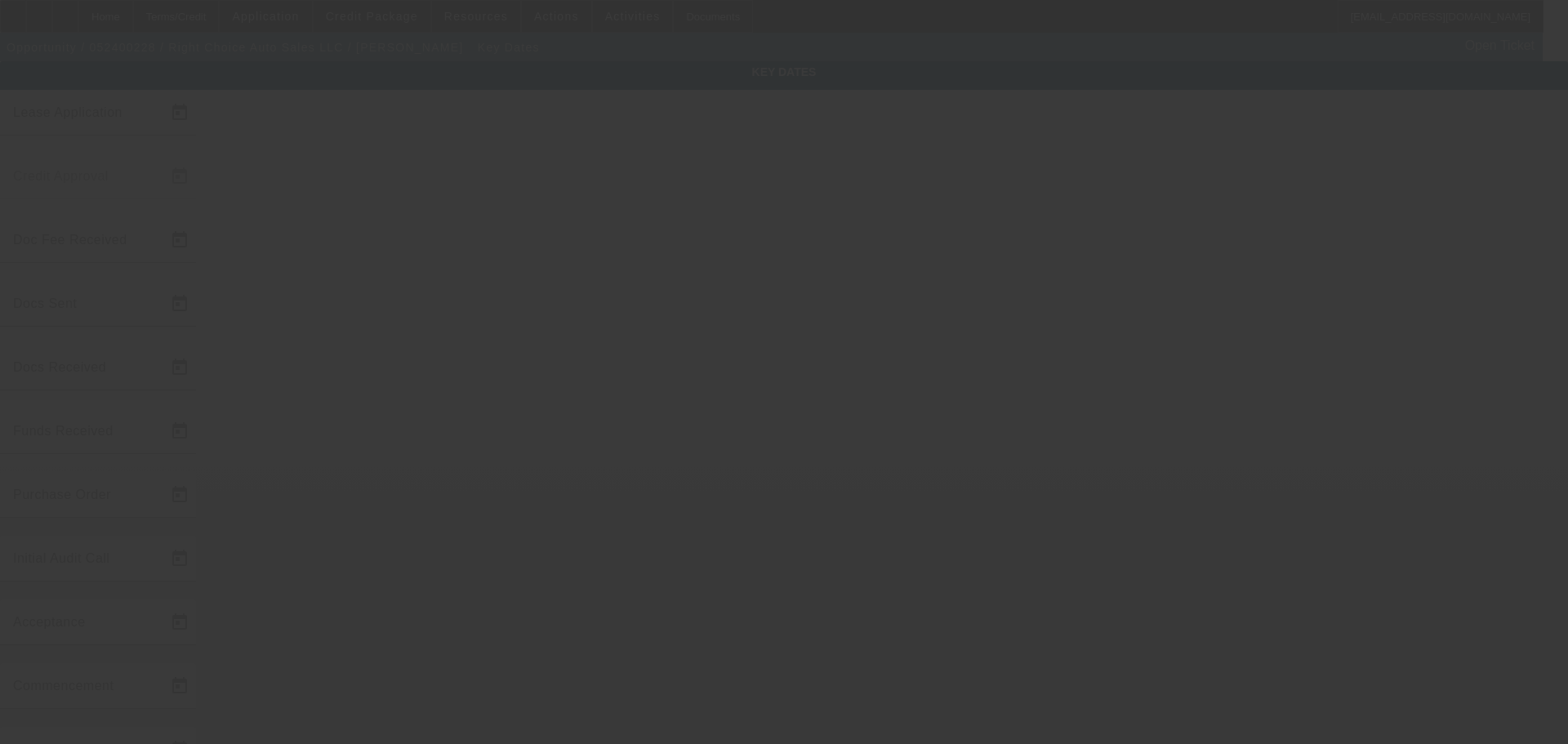
type input "[DATE]"
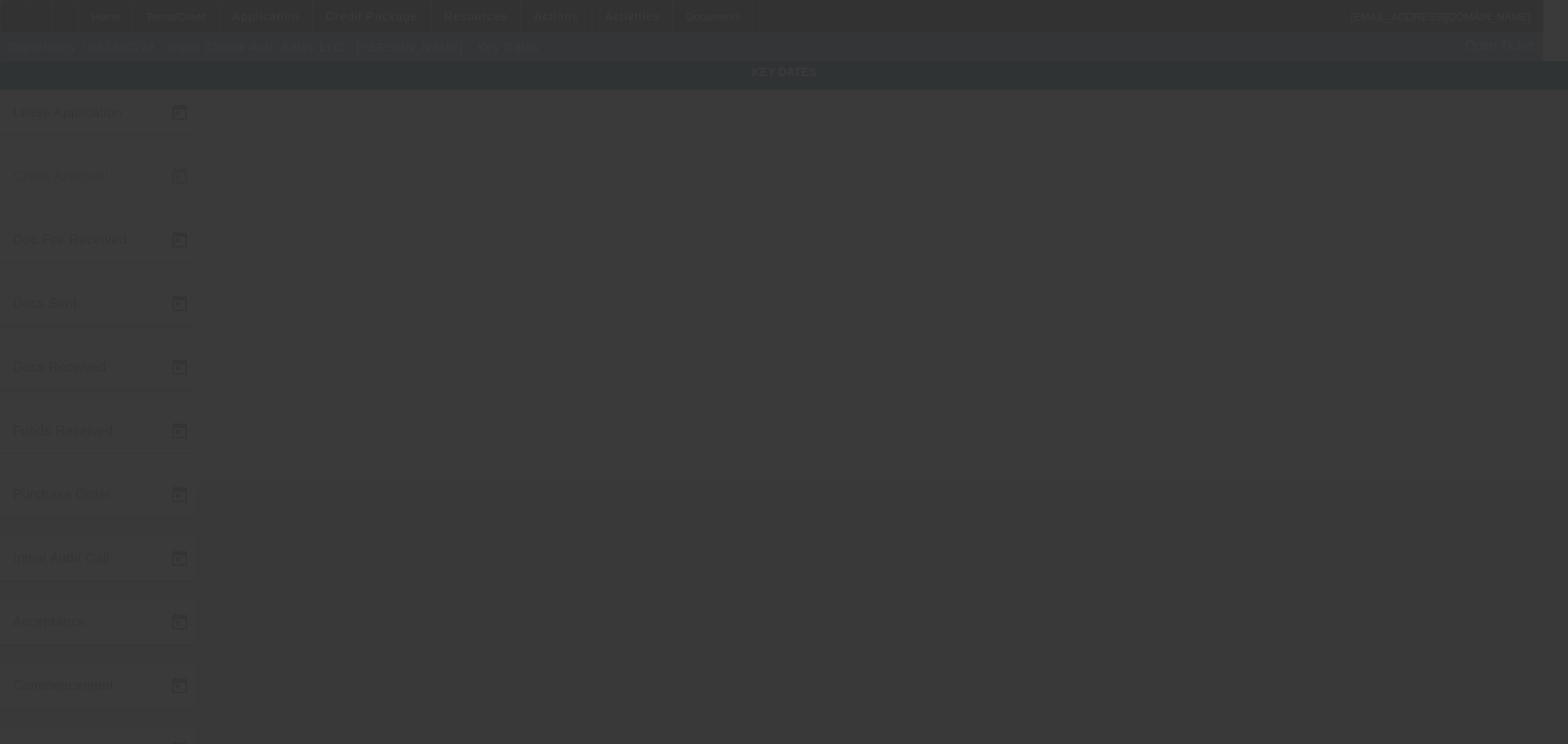
type input "[DATE]"
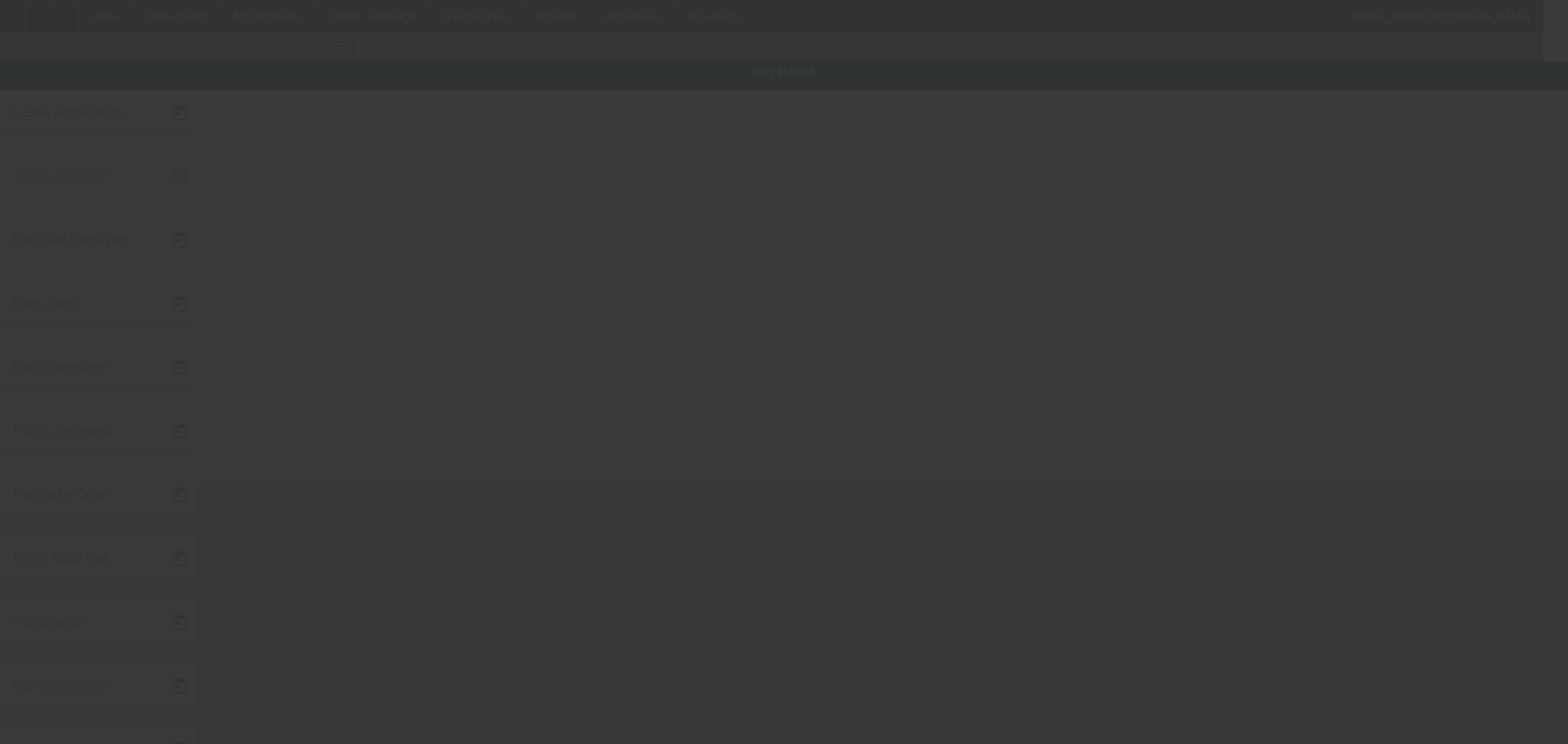
type input "[DATE]"
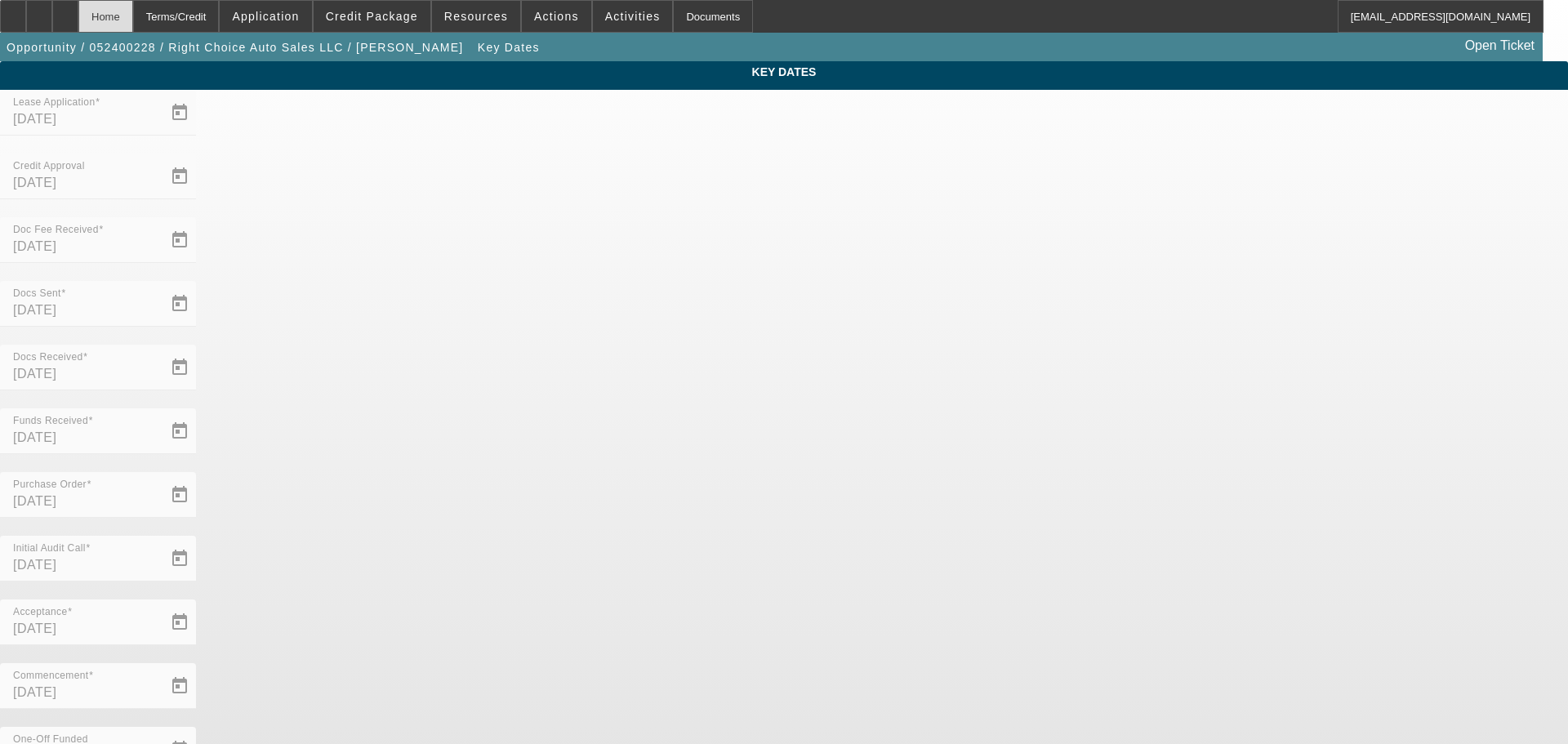
click at [133, 13] on div "Home" at bounding box center [105, 16] width 55 height 33
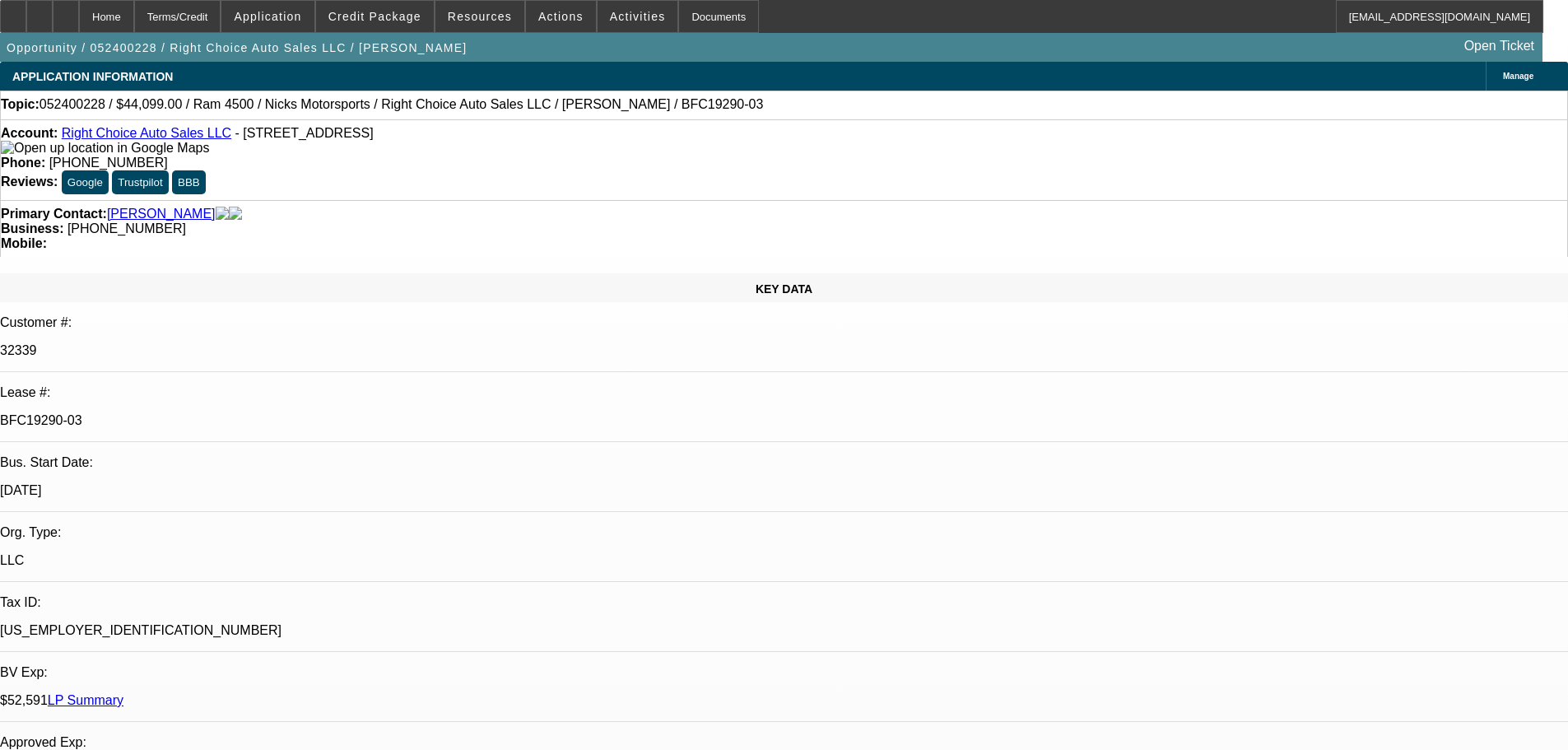
select select "0"
select select "2"
select select "0"
select select "6"
select select "0"
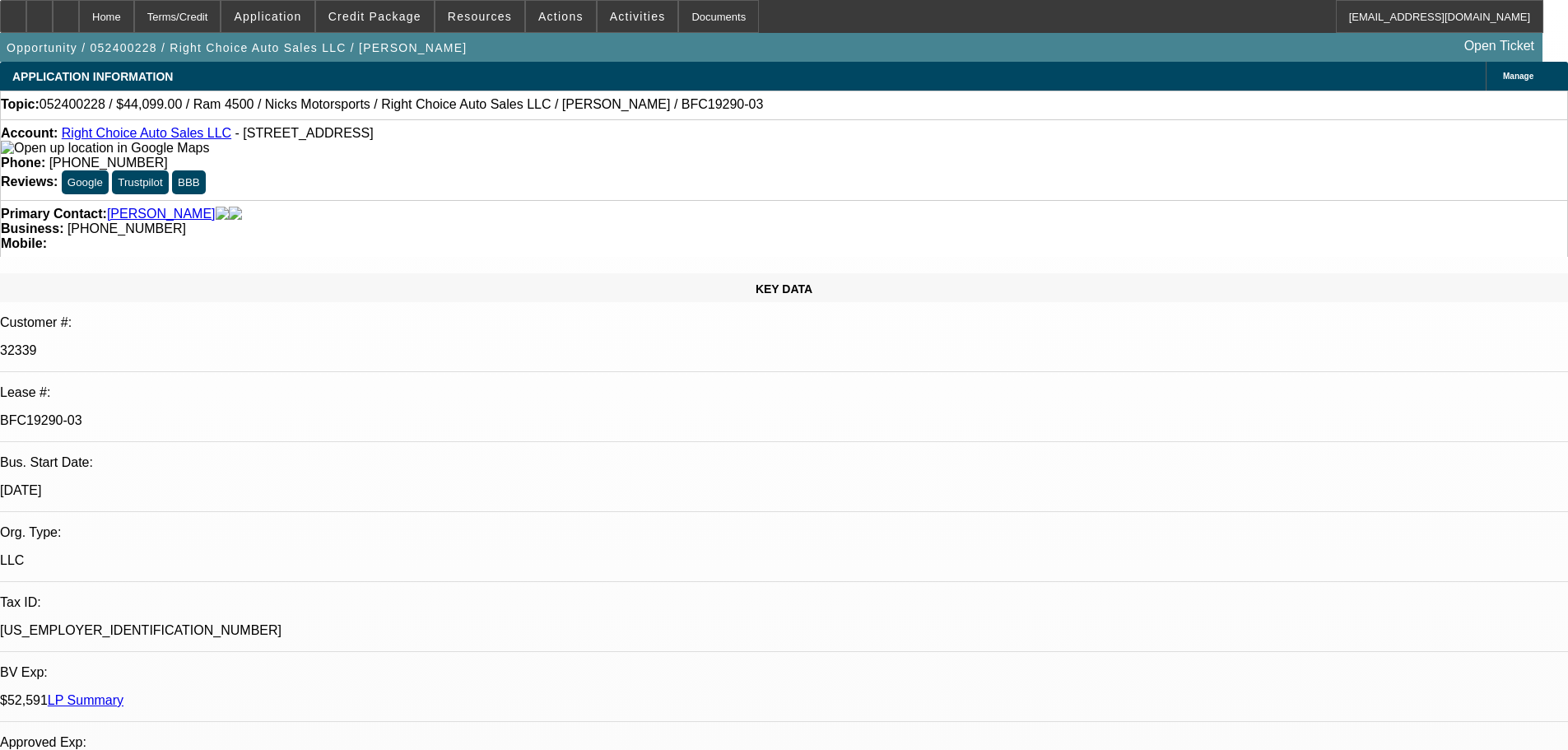
select select "2"
select select "0"
select select "6"
select select "0"
select select "2"
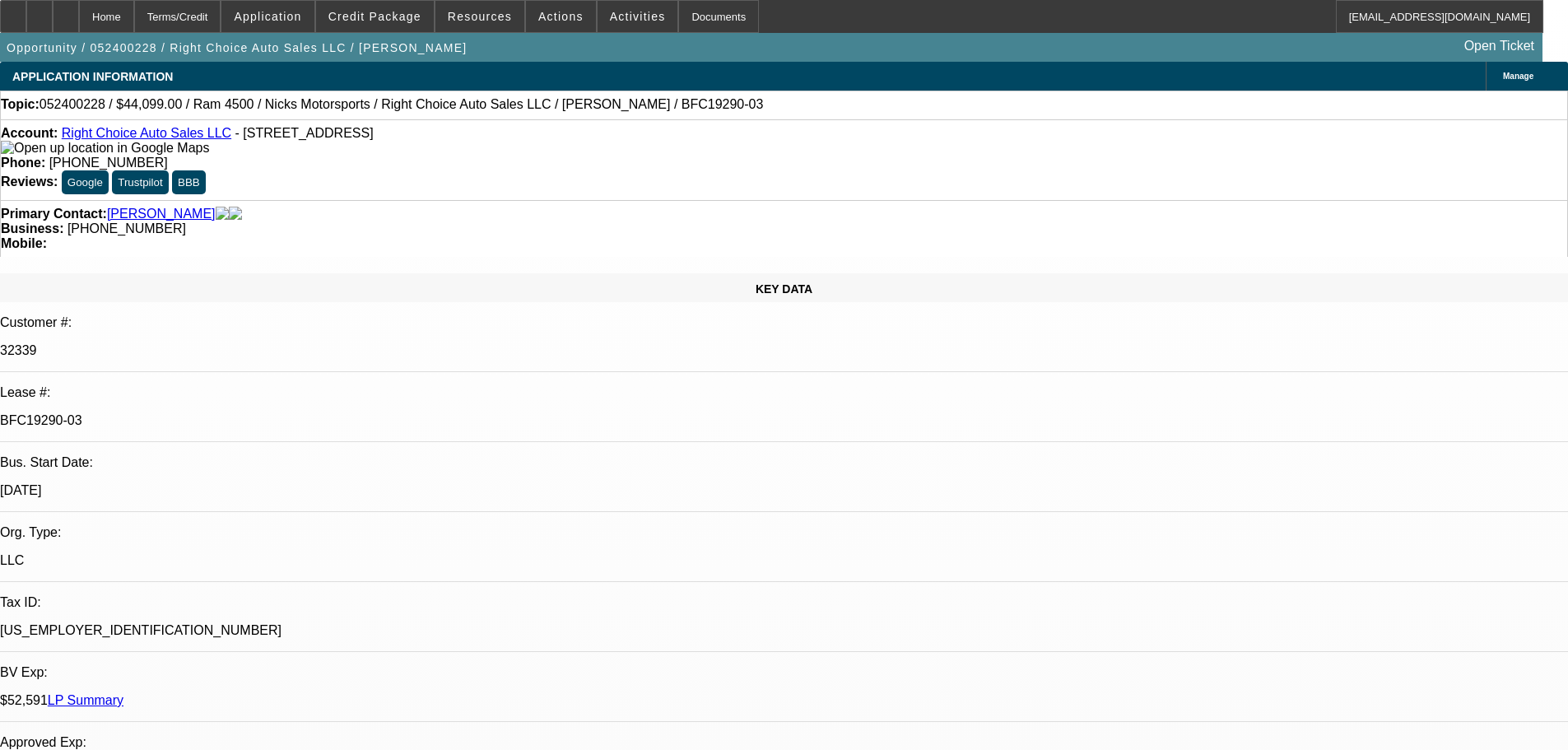
select select "0"
select select "6"
select select "0.1"
select select "2"
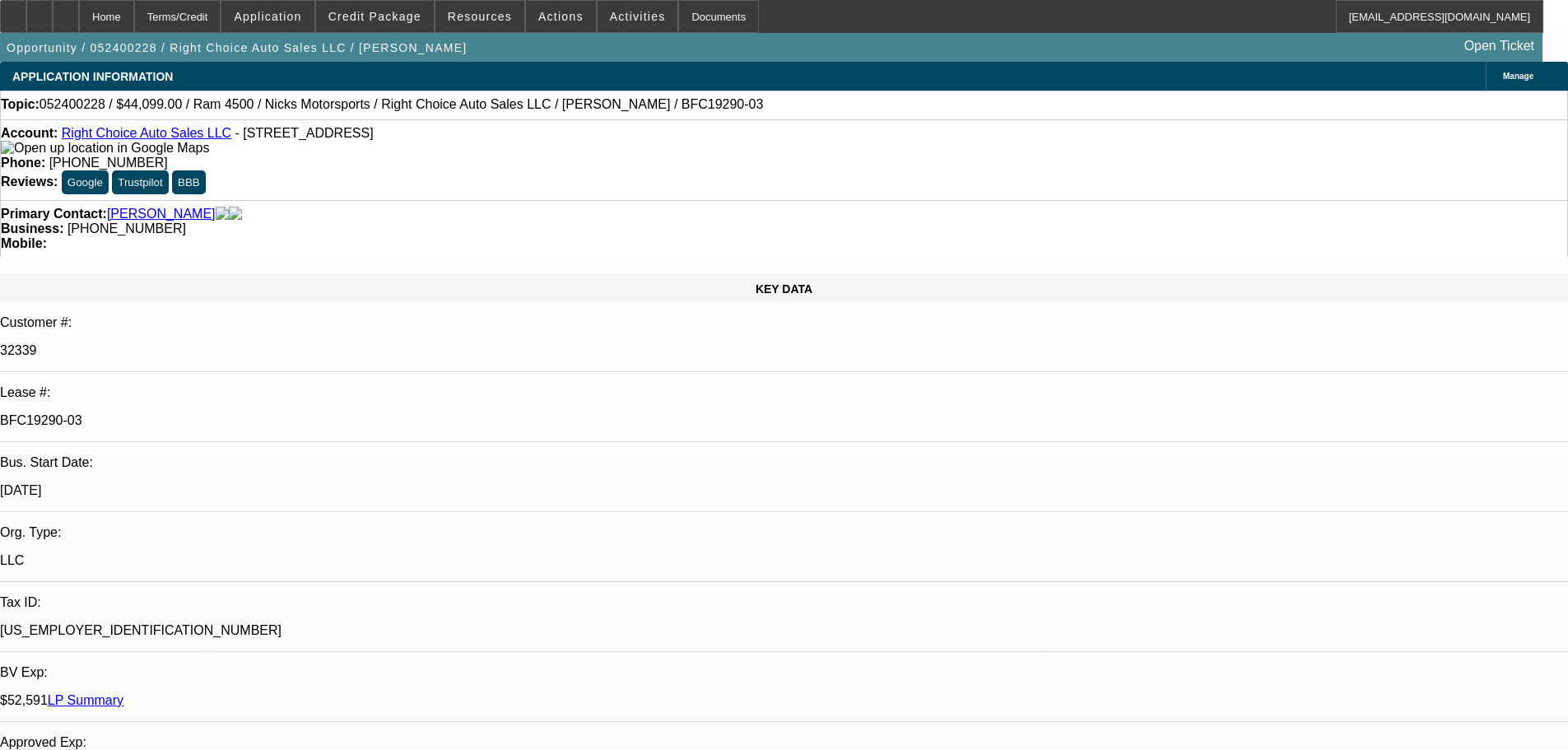
select select "0"
select select "6"
